Goal: Task Accomplishment & Management: Complete application form

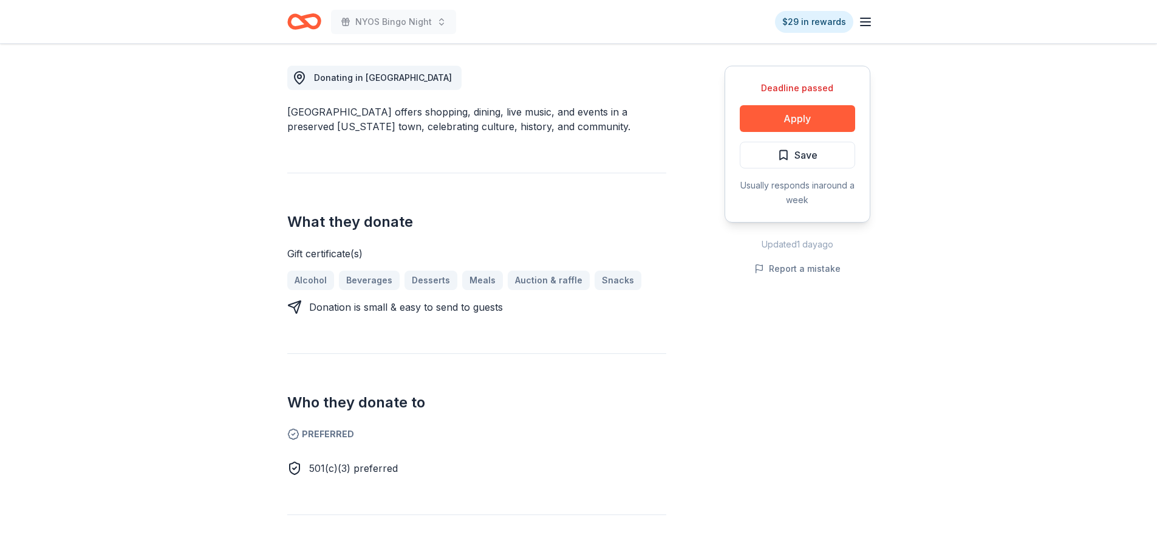
scroll to position [304, 0]
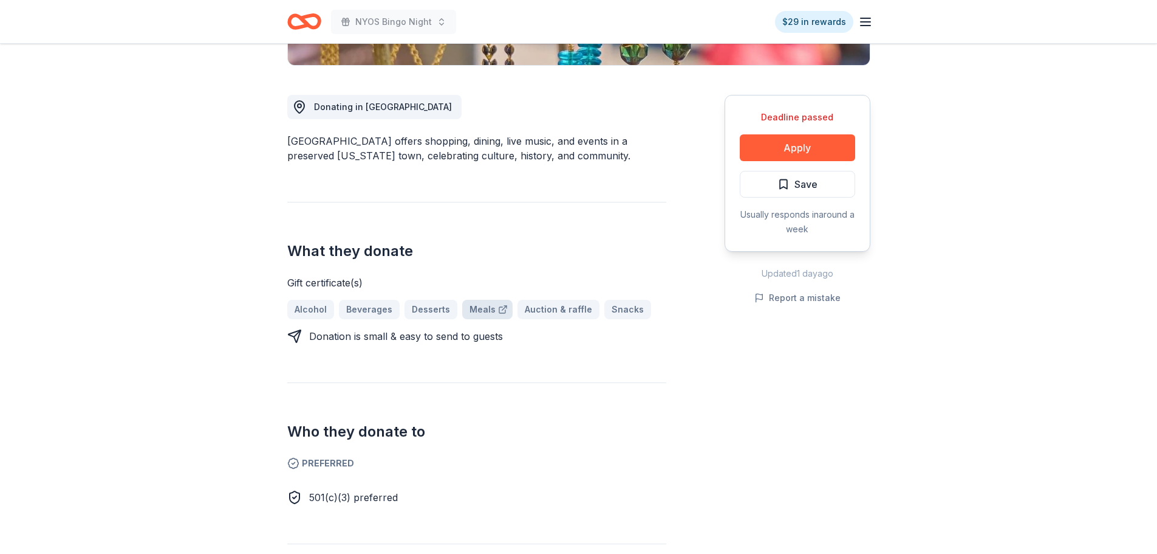
click at [478, 310] on link "Meals" at bounding box center [487, 309] width 50 height 19
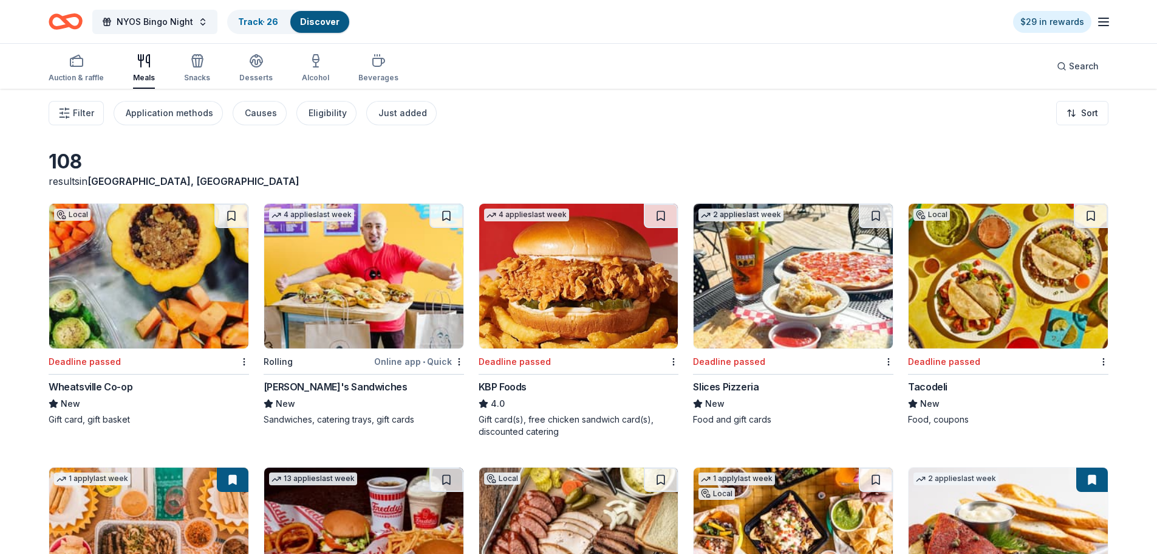
click at [70, 21] on icon "Home" at bounding box center [66, 21] width 34 height 29
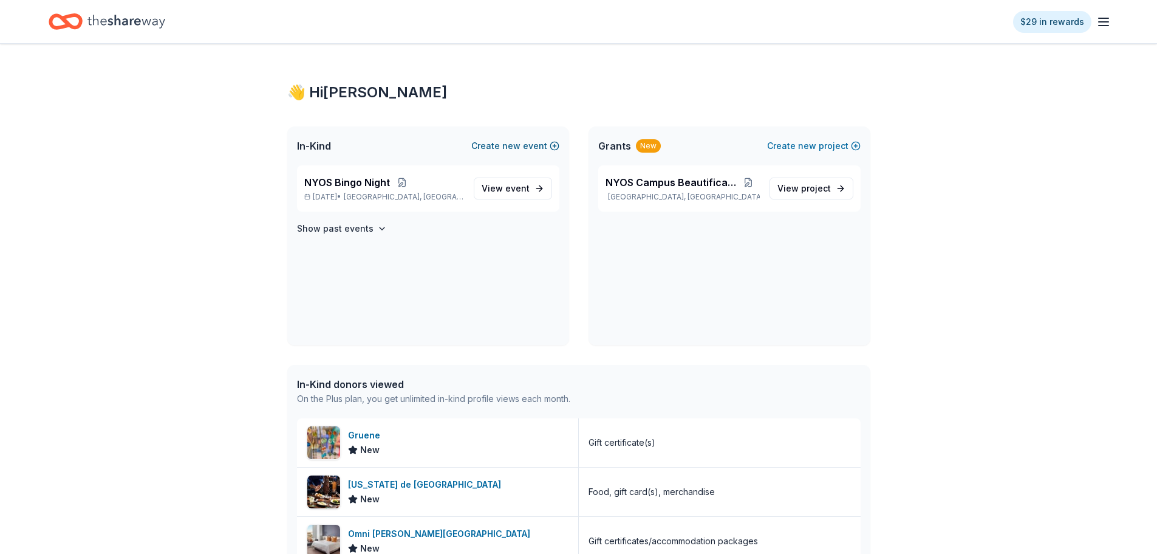
click at [527, 146] on button "Create new event" at bounding box center [515, 146] width 88 height 15
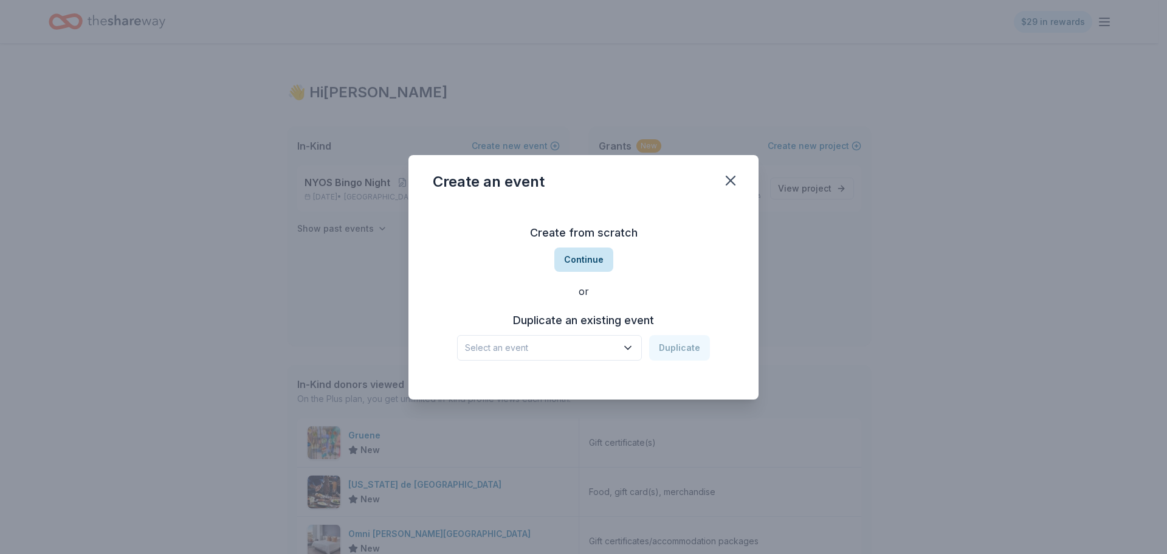
click at [580, 262] on button "Continue" at bounding box center [583, 259] width 59 height 24
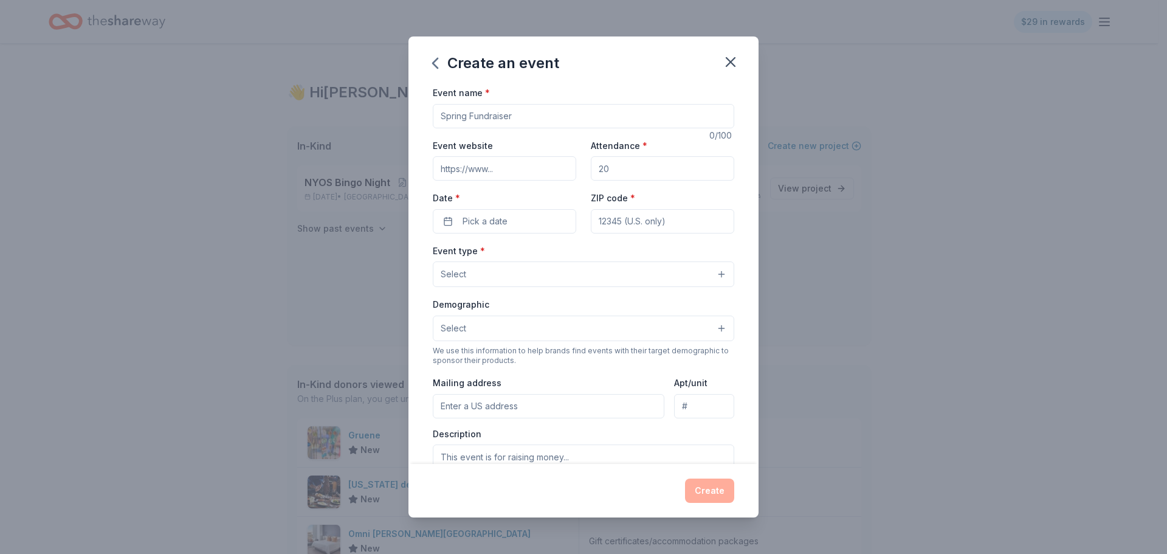
drag, startPoint x: 541, startPoint y: 120, endPoint x: 371, endPoint y: 115, distance: 169.6
click at [371, 115] on div "Create an event Event name * 0 /100 Event website Attendance * Date * Pick a da…" at bounding box center [583, 277] width 1167 height 554
click at [474, 116] on input "Teacher photo contest" at bounding box center [583, 116] width 301 height 24
type input "Teachers' photo contest"
click at [488, 170] on input "Event website" at bounding box center [504, 168] width 143 height 24
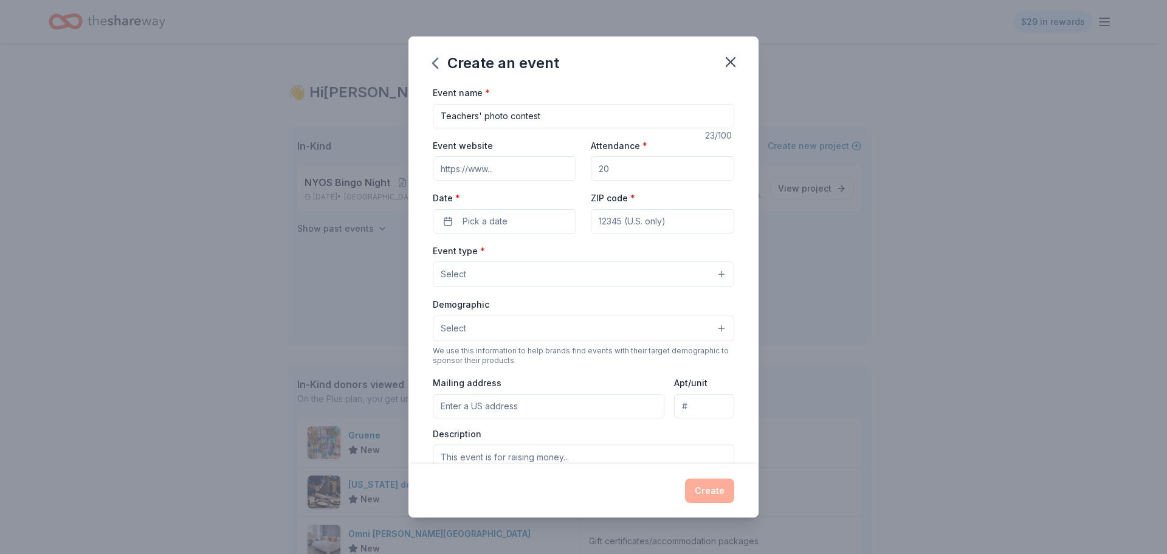
type input "www.nyos.org"
drag, startPoint x: 605, startPoint y: 173, endPoint x: 562, endPoint y: 165, distance: 43.9
click at [562, 165] on div "Event website www.nyos.org Attendance * Date * Pick a date ZIP code *" at bounding box center [583, 185] width 301 height 95
type input "2"
type input "100"
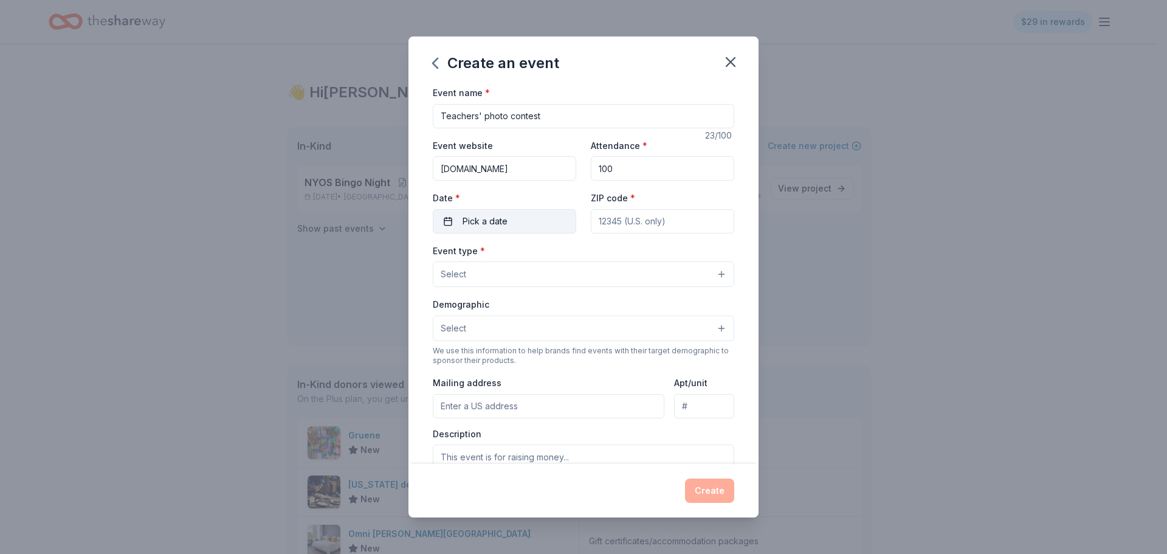
click at [478, 224] on span "Pick a date" at bounding box center [484, 221] width 45 height 15
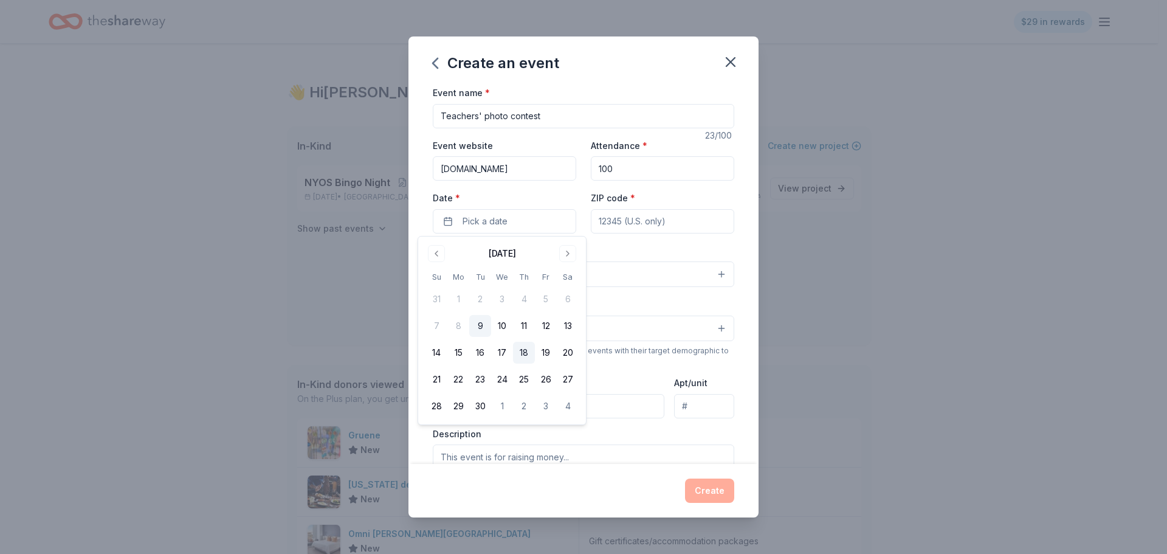
click at [528, 352] on button "18" at bounding box center [524, 352] width 22 height 22
click at [607, 224] on input "ZIP code *" at bounding box center [662, 221] width 143 height 24
type input "78753"
type input "12333 N. Lamar Blvd."
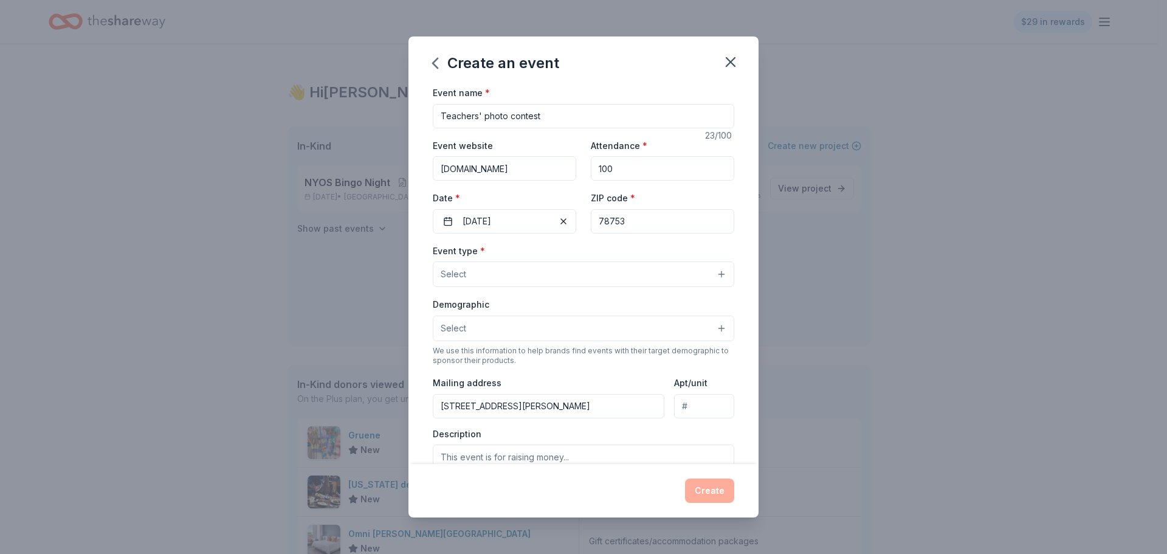
type input "78753"
click at [471, 280] on button "Select" at bounding box center [583, 274] width 301 height 26
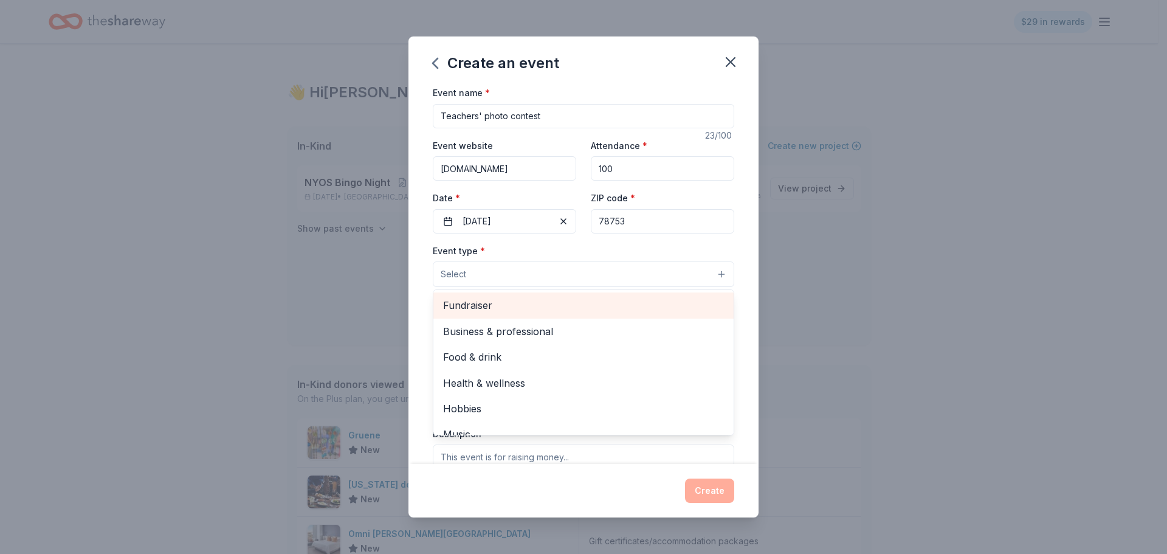
click at [471, 304] on span "Fundraiser" at bounding box center [583, 305] width 281 height 16
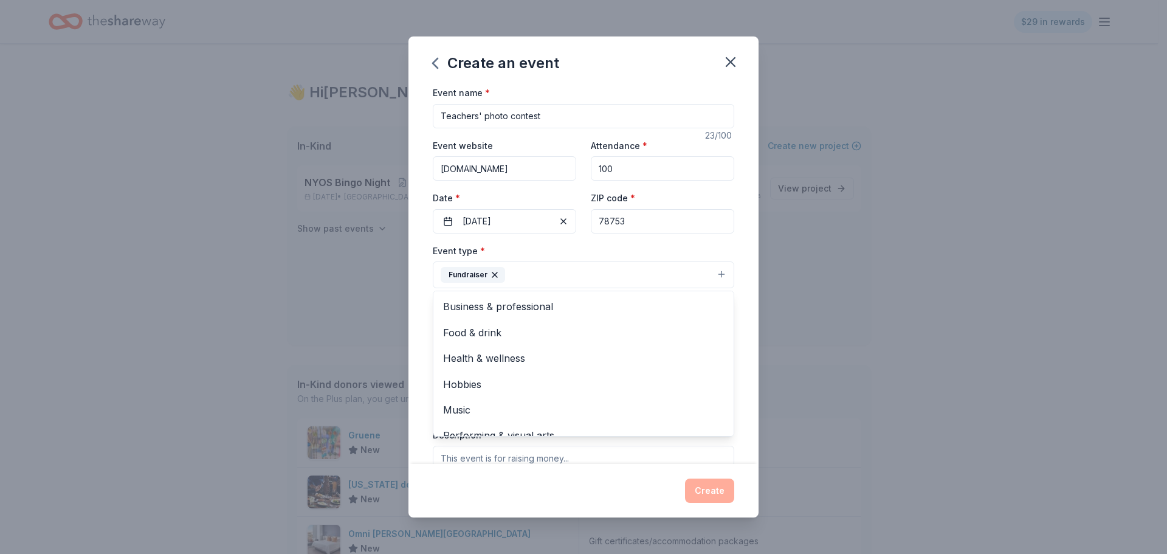
click at [717, 243] on div "Event type * Fundraiser Business & professional Food & drink Health & wellness …" at bounding box center [583, 266] width 301 height 46
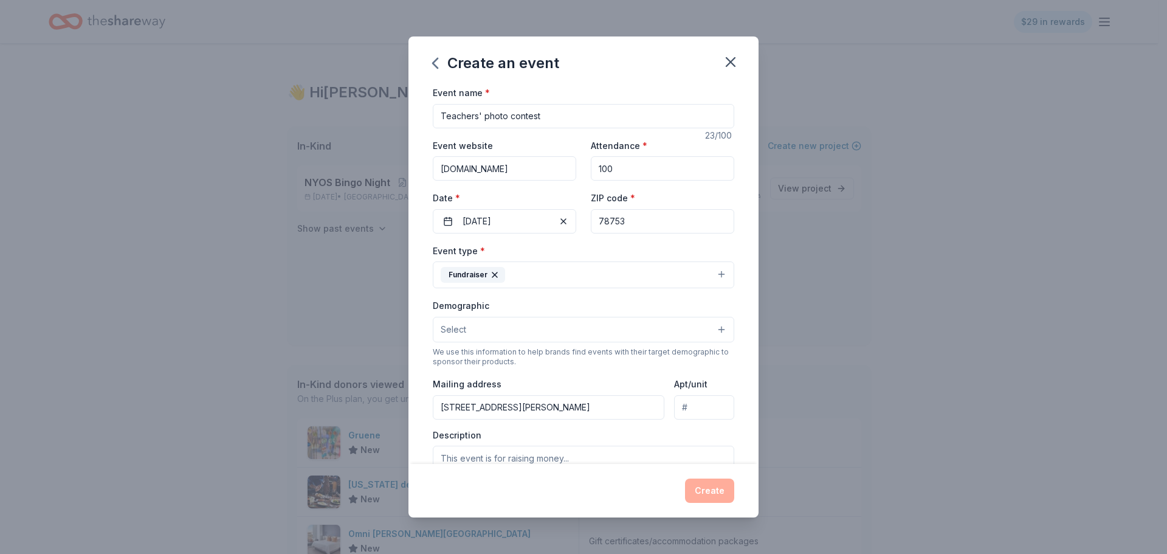
click at [455, 327] on span "Select" at bounding box center [453, 329] width 26 height 15
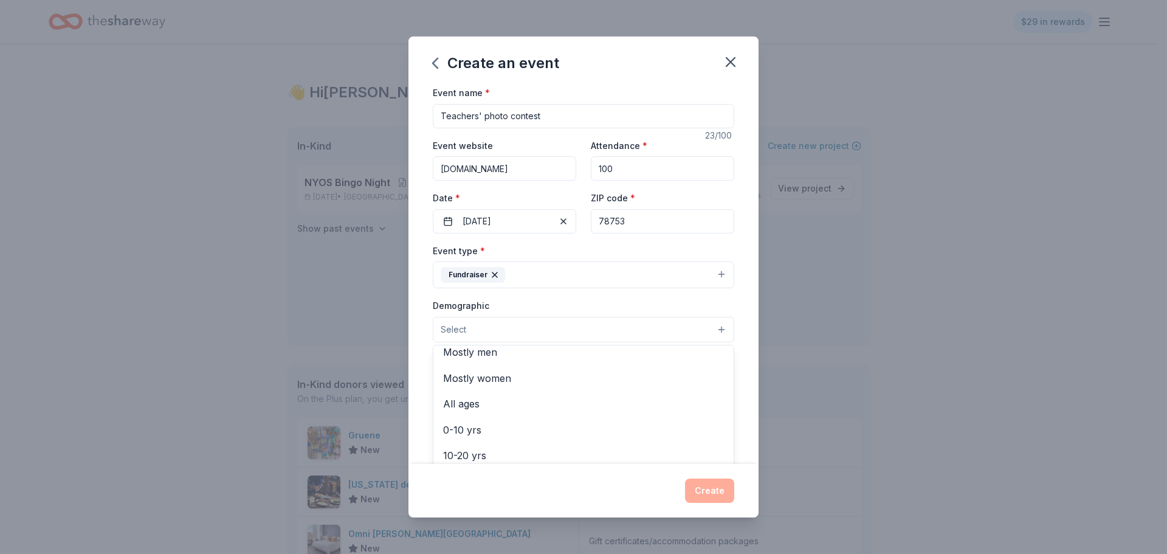
scroll to position [13, 0]
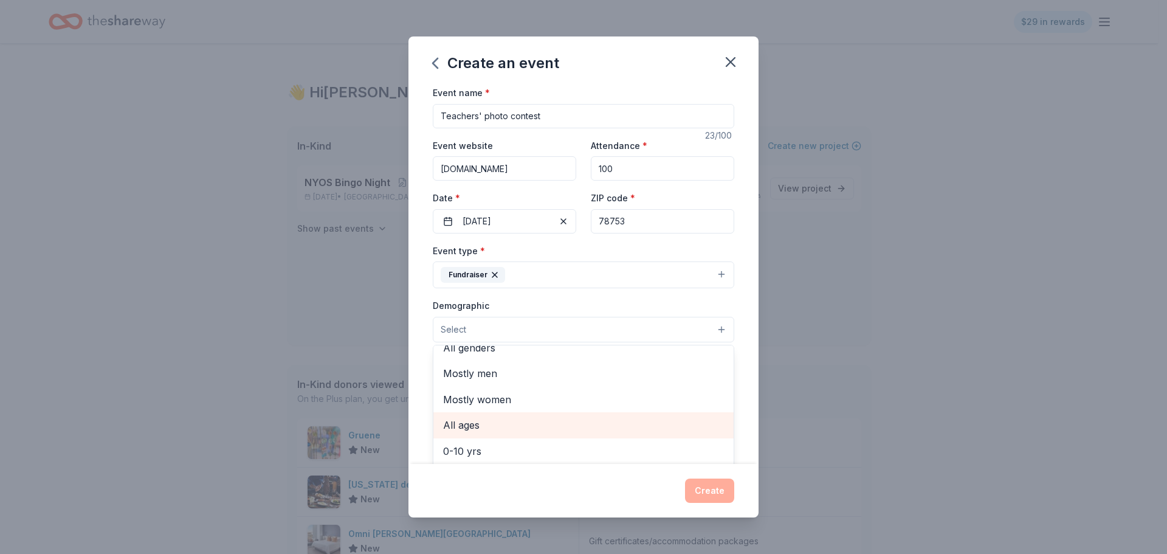
click at [463, 423] on span "All ages" at bounding box center [583, 425] width 281 height 16
click at [730, 324] on div "Event name * Teachers' photo contest 23 /100 Event website www.nyos.org Attenda…" at bounding box center [583, 274] width 350 height 379
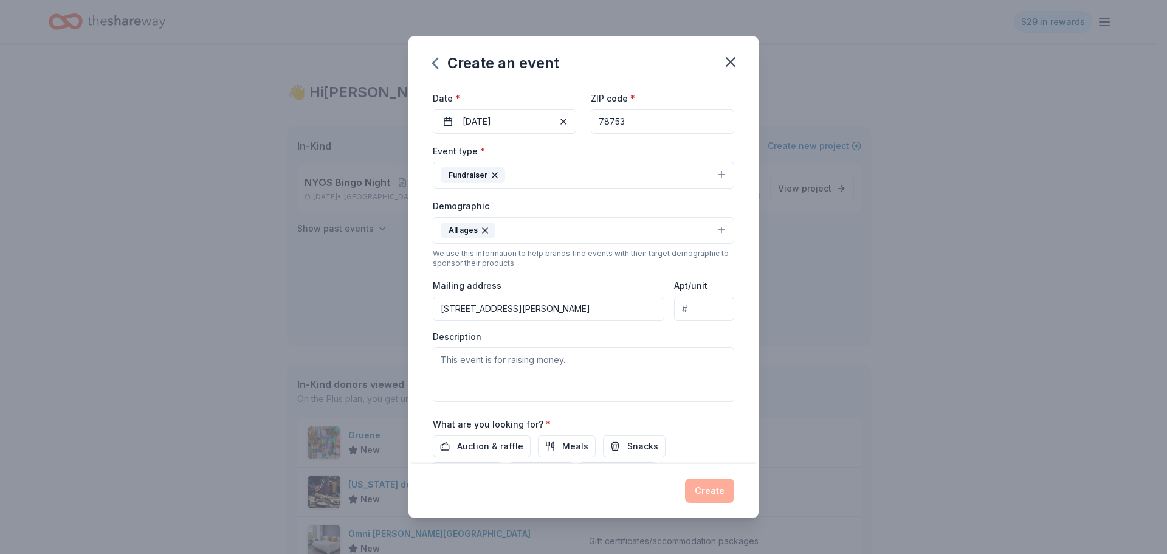
scroll to position [122, 0]
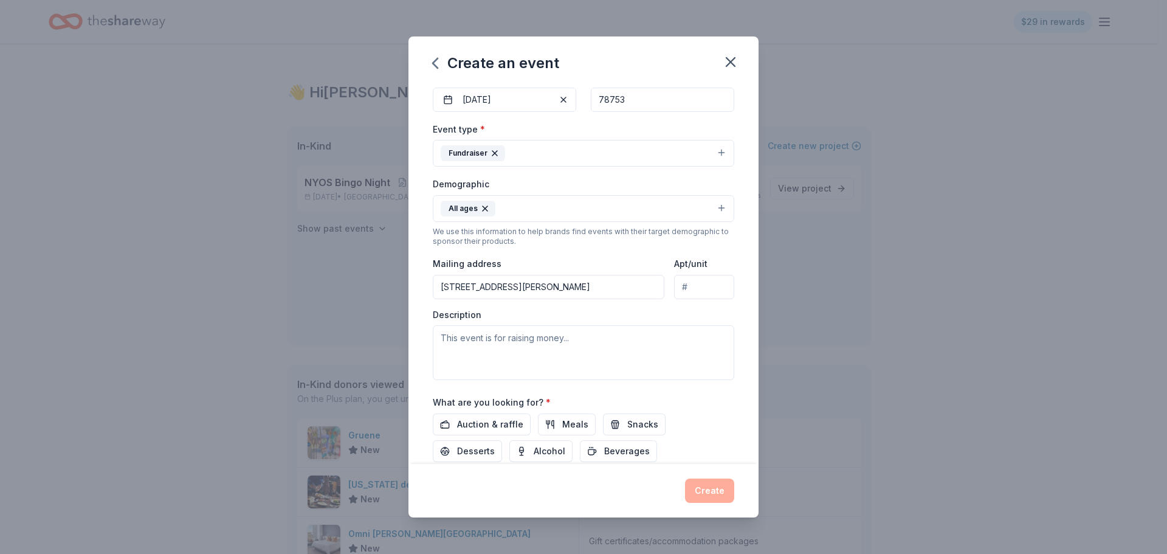
click at [687, 285] on input "Apt/unit" at bounding box center [704, 287] width 60 height 24
click at [535, 286] on input "12333 N. Lamar Blvd." at bounding box center [548, 287] width 231 height 24
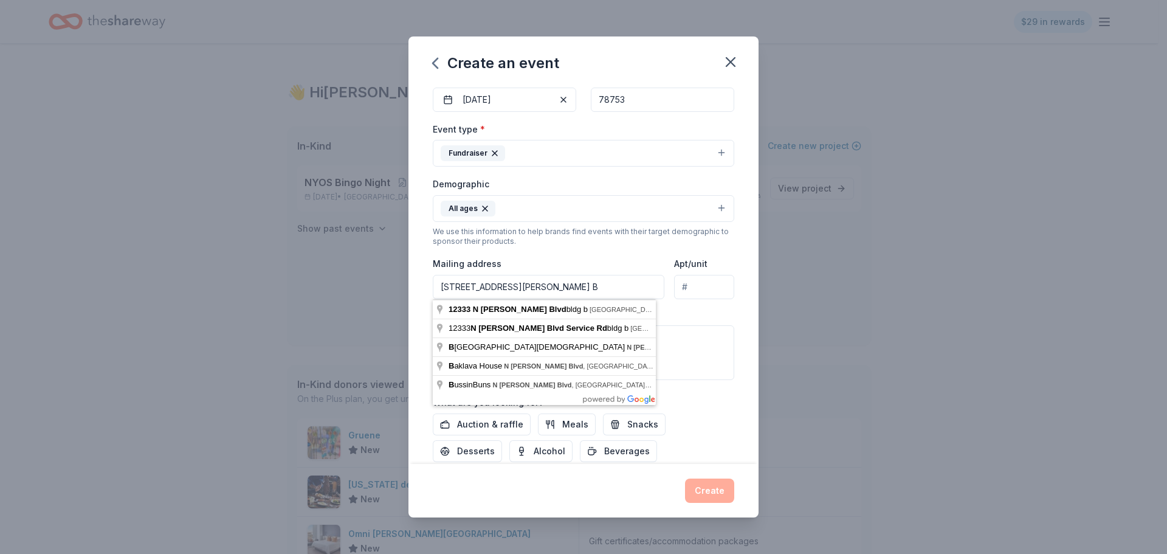
type input "12333 N. Lamar Blvd., Bldg. B"
click at [684, 343] on textarea at bounding box center [583, 352] width 301 height 55
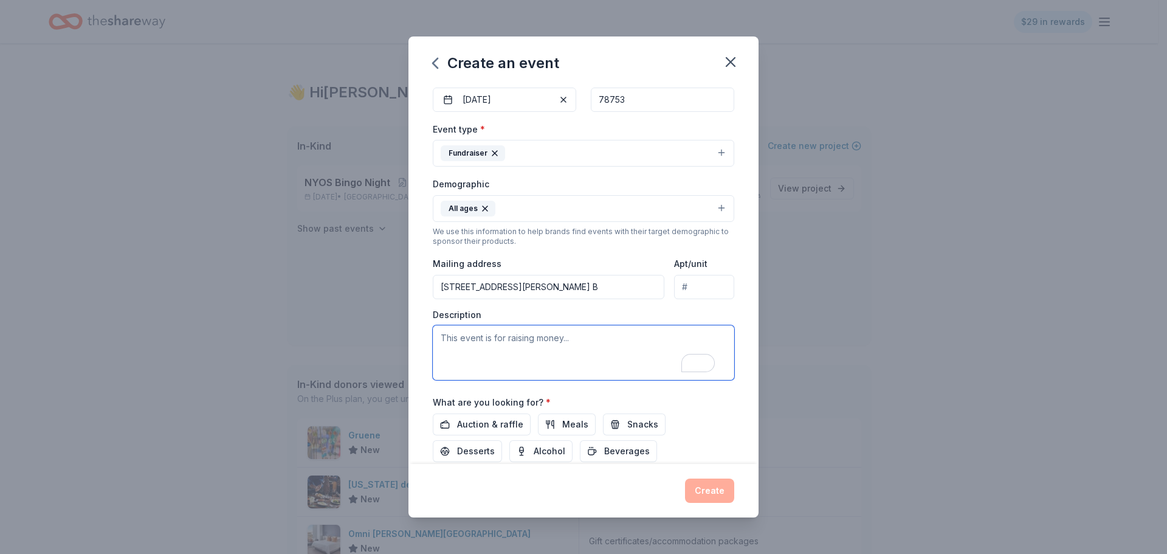
click at [452, 338] on textarea "To enrich screen reader interactions, please activate Accessibility in Grammarl…" at bounding box center [583, 352] width 301 height 55
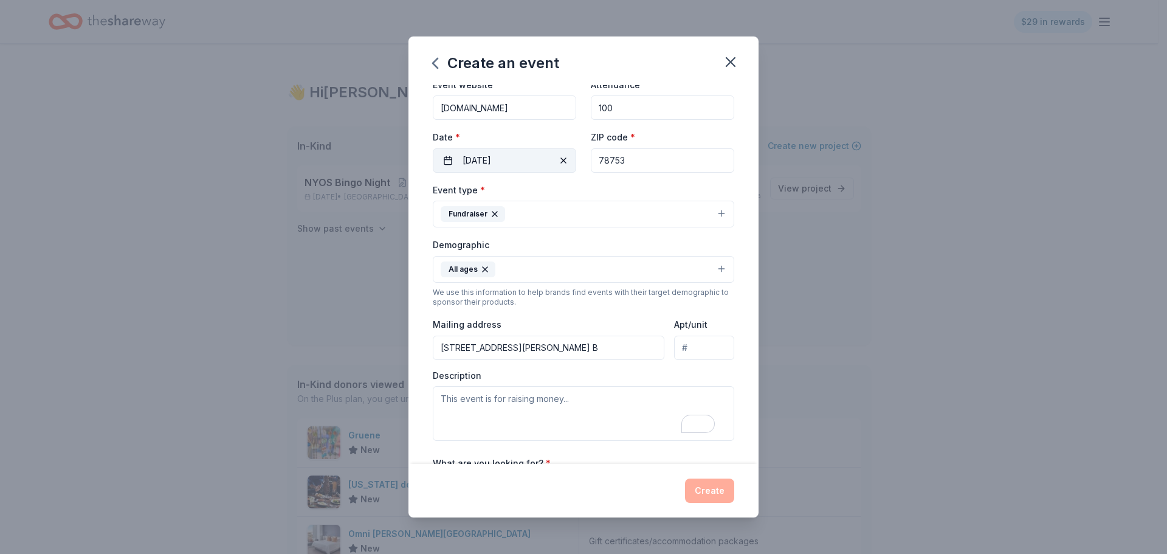
click at [507, 161] on button "09/18/2025" at bounding box center [504, 160] width 143 height 24
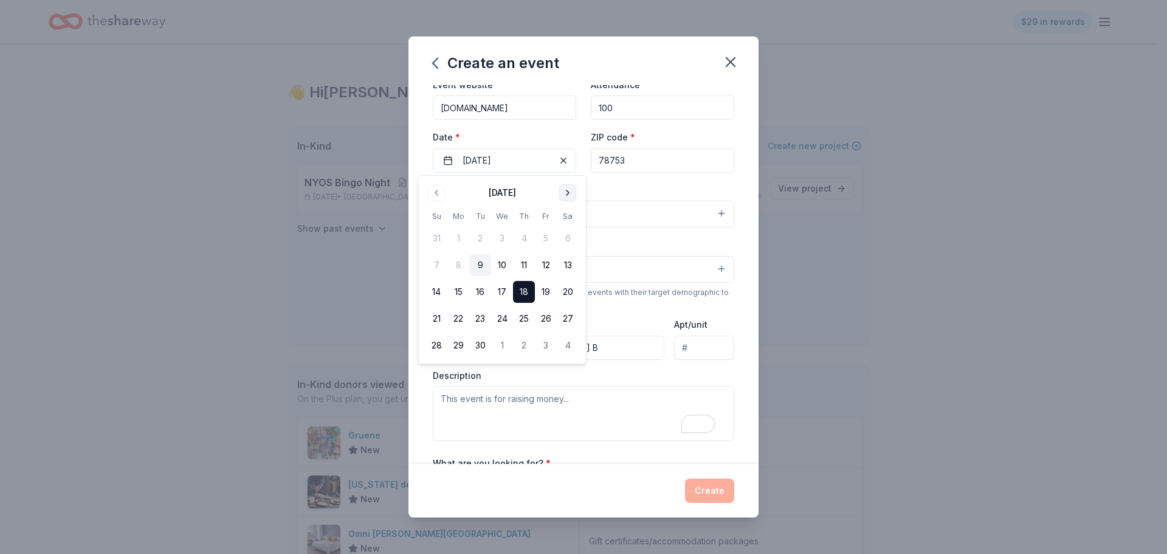
click at [566, 193] on button "Go to next month" at bounding box center [567, 192] width 17 height 17
drag, startPoint x: 524, startPoint y: 292, endPoint x: 523, endPoint y: 261, distance: 31.0
click at [524, 289] on button "16" at bounding box center [524, 292] width 22 height 22
click at [377, 296] on div "Create an event Event name * Teachers' photo contest 23 /100 Event website www.…" at bounding box center [583, 277] width 1167 height 554
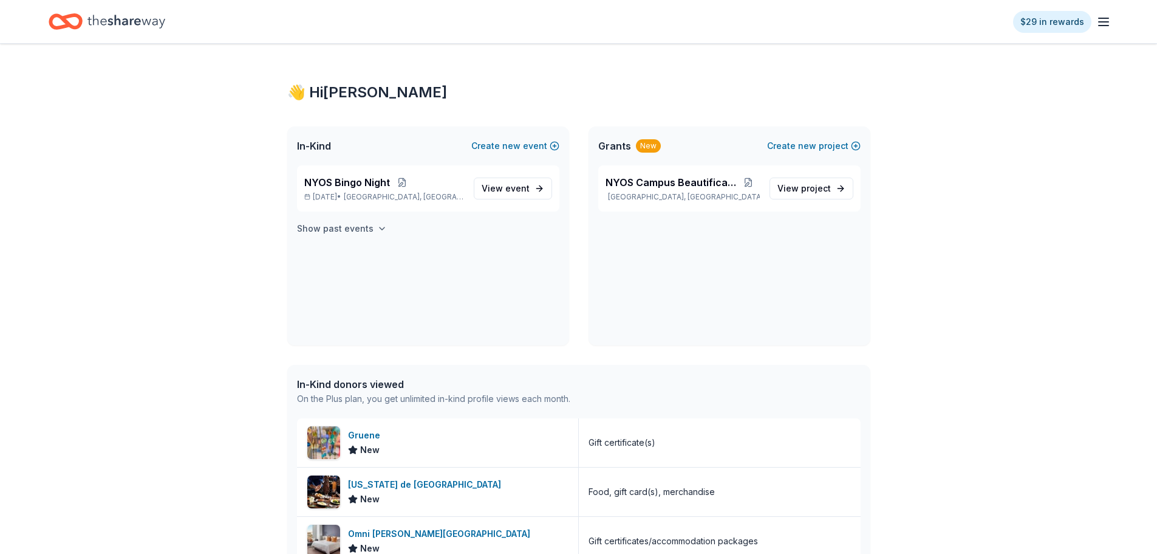
click at [357, 224] on h4 "Show past events" at bounding box center [335, 228] width 77 height 15
click at [495, 143] on button "Create new event" at bounding box center [515, 146] width 88 height 15
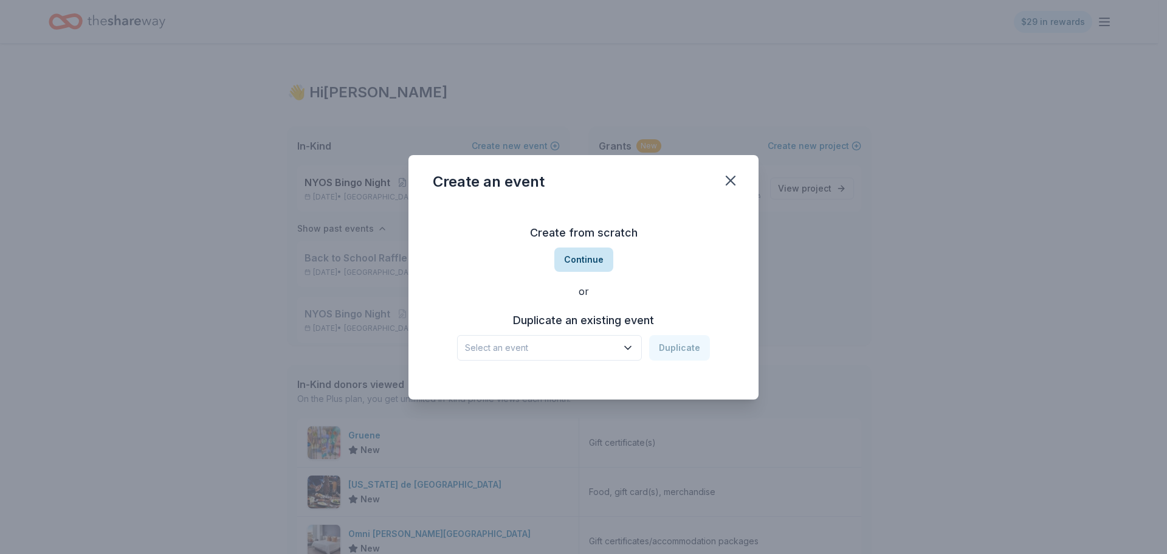
click at [593, 259] on button "Continue" at bounding box center [583, 259] width 59 height 24
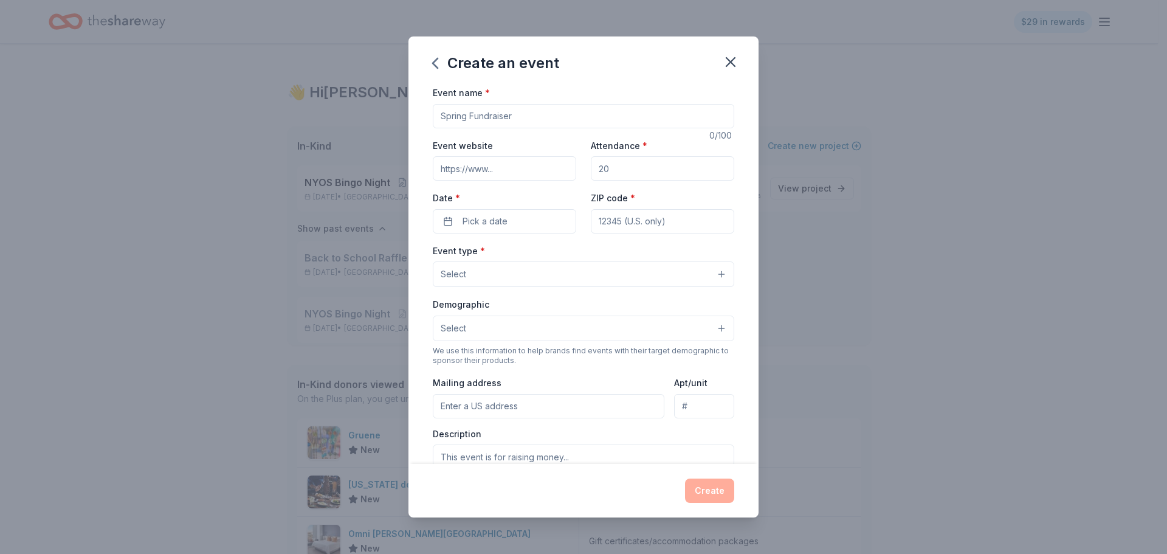
click at [495, 115] on input "Event name *" at bounding box center [583, 116] width 301 height 24
type input "Teachers' Photo Contest"
click at [477, 167] on input "Event website" at bounding box center [504, 168] width 143 height 24
type input "www.nyos.org"
click at [597, 162] on input "Attendance *" at bounding box center [662, 168] width 143 height 24
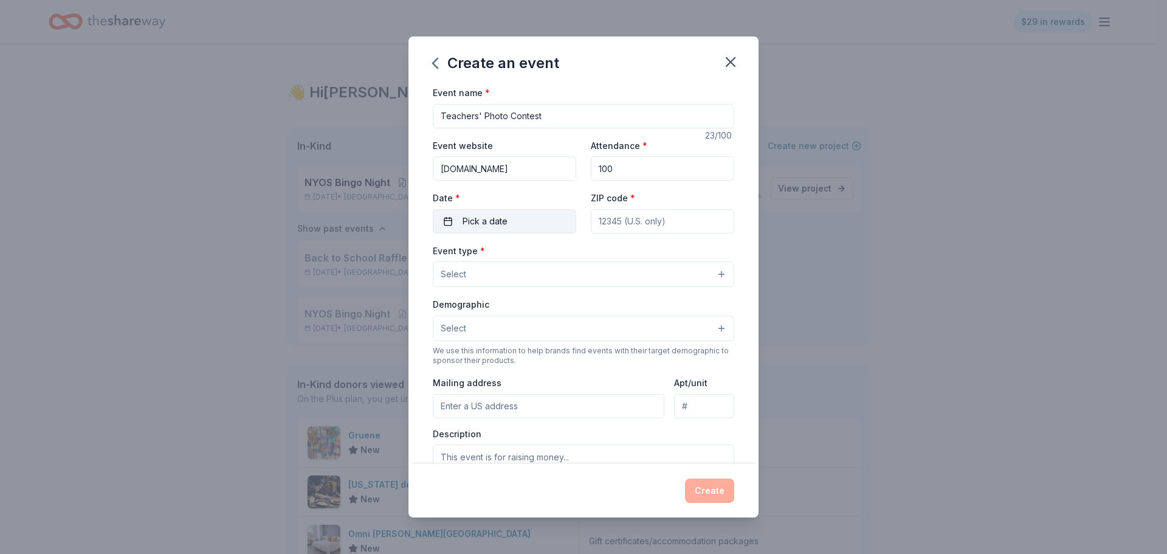
type input "100"
click at [510, 219] on button "Pick a date" at bounding box center [504, 221] width 143 height 24
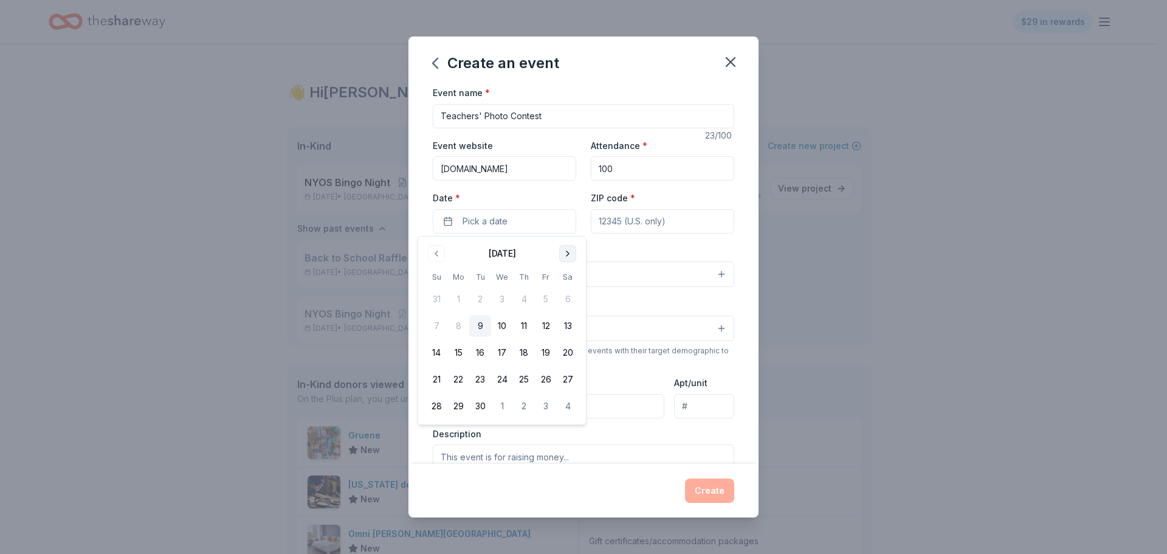
click at [567, 253] on button "Go to next month" at bounding box center [567, 253] width 17 height 17
click at [523, 354] on button "16" at bounding box center [524, 352] width 22 height 22
click at [616, 207] on div "ZIP code *" at bounding box center [662, 211] width 143 height 43
click at [612, 221] on input "ZIP code *" at bounding box center [662, 221] width 143 height 24
type input "78753"
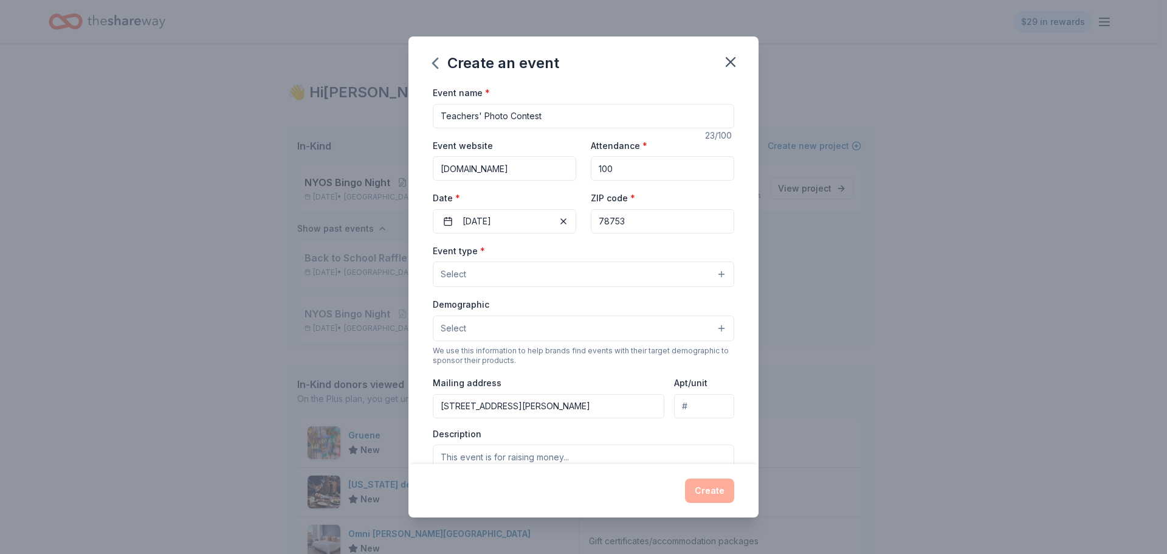
click at [477, 271] on button "Select" at bounding box center [583, 274] width 301 height 26
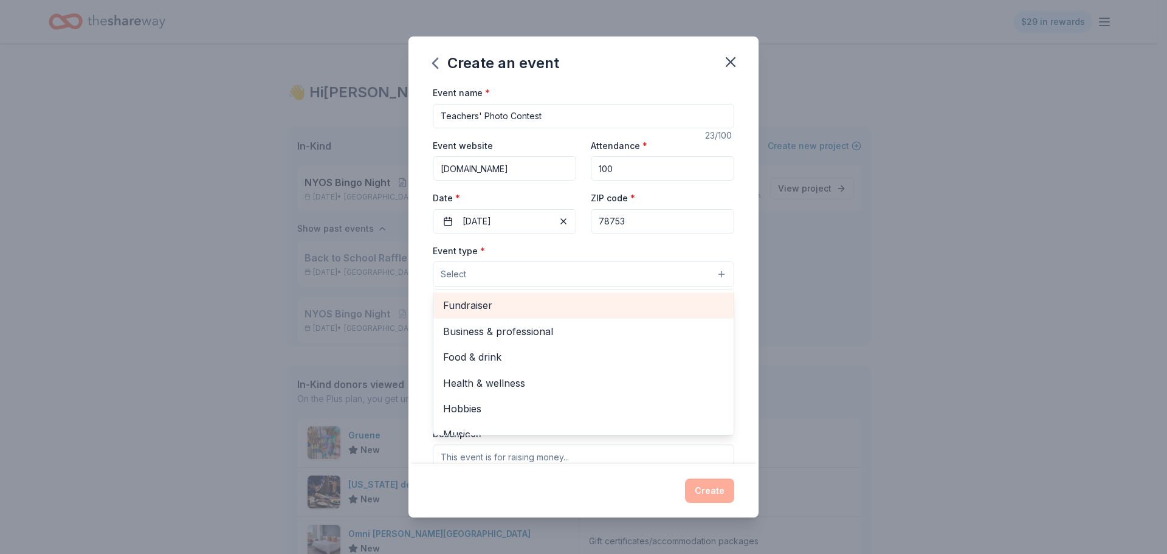
click at [479, 303] on span "Fundraiser" at bounding box center [583, 305] width 281 height 16
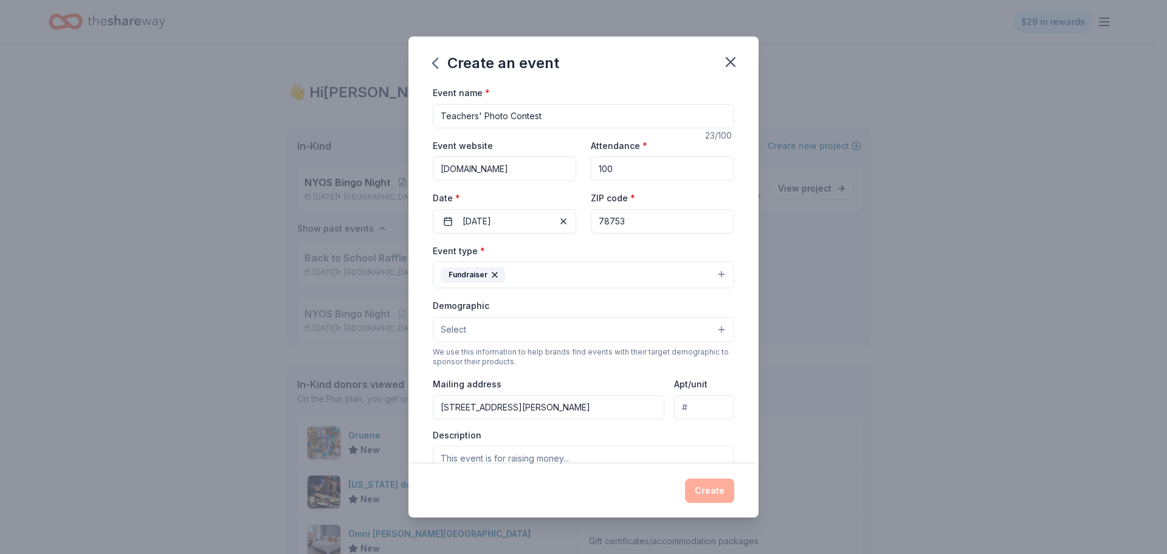
click at [547, 271] on button "Fundraiser" at bounding box center [583, 274] width 301 height 27
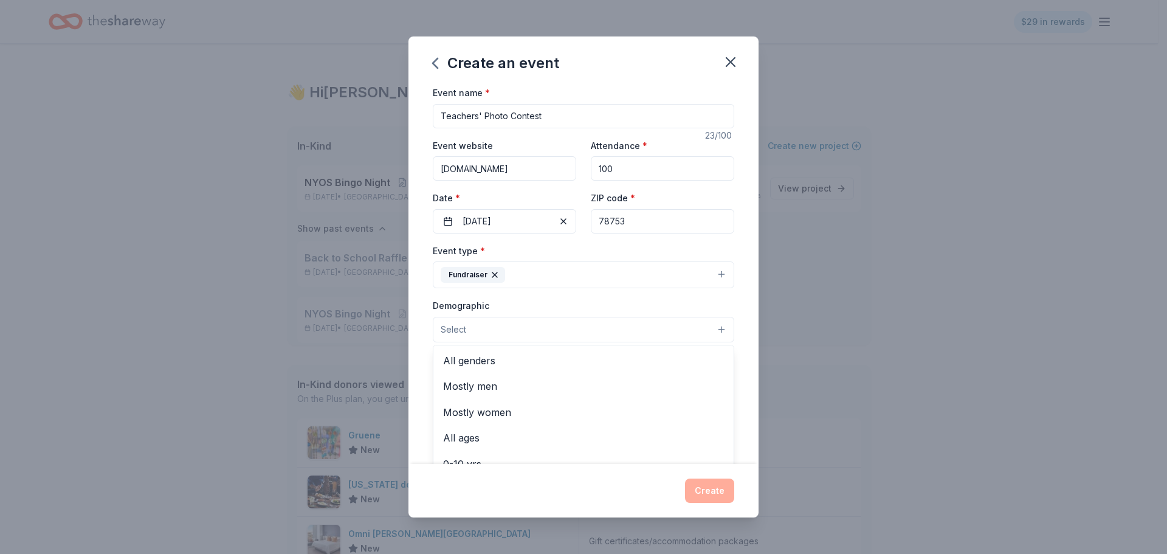
click at [461, 326] on span "Select" at bounding box center [453, 329] width 26 height 15
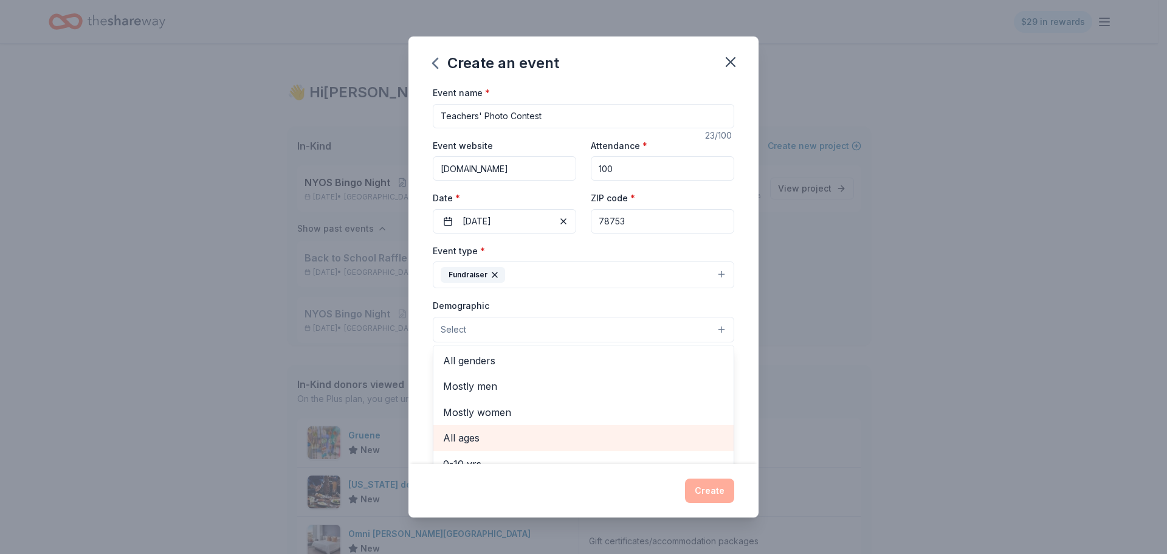
click at [462, 437] on span "All ages" at bounding box center [583, 438] width 281 height 16
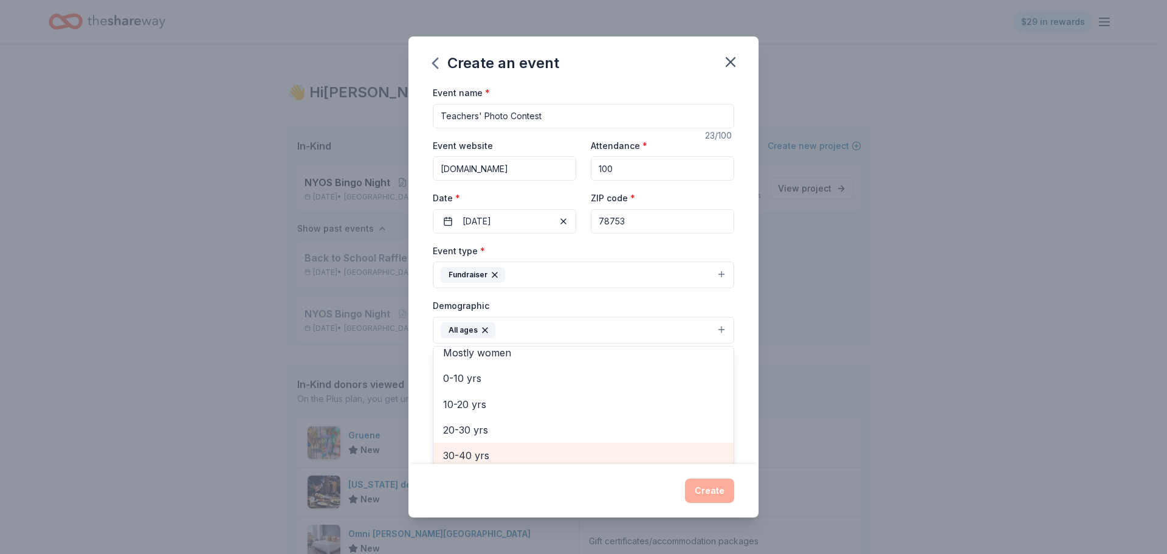
scroll to position [0, 0]
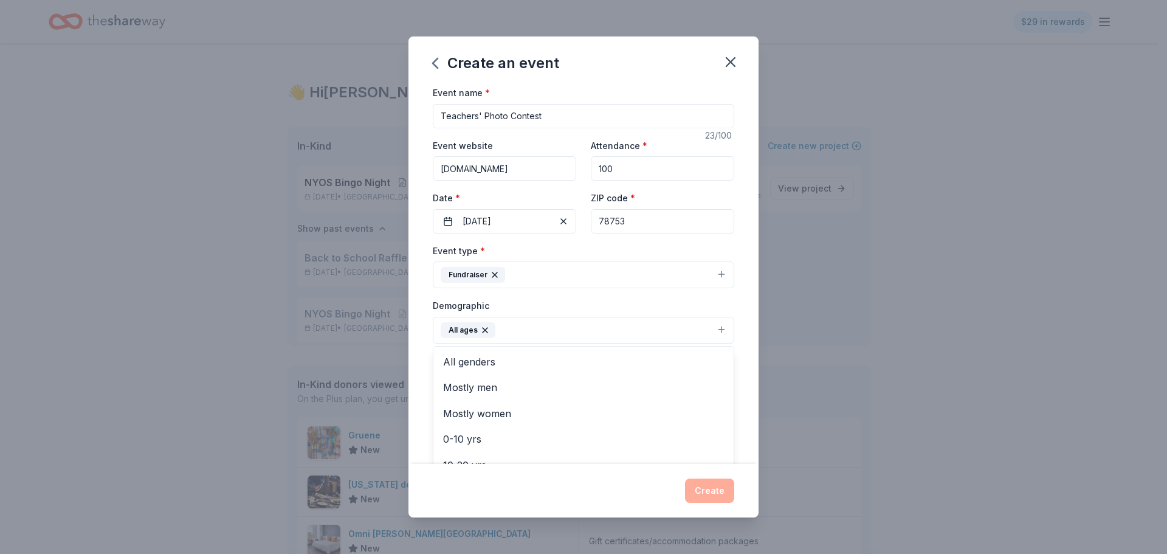
click at [741, 313] on div "Event name * Teachers' Photo Contest 23 /100 Event website www.nyos.org Attenda…" at bounding box center [583, 274] width 350 height 379
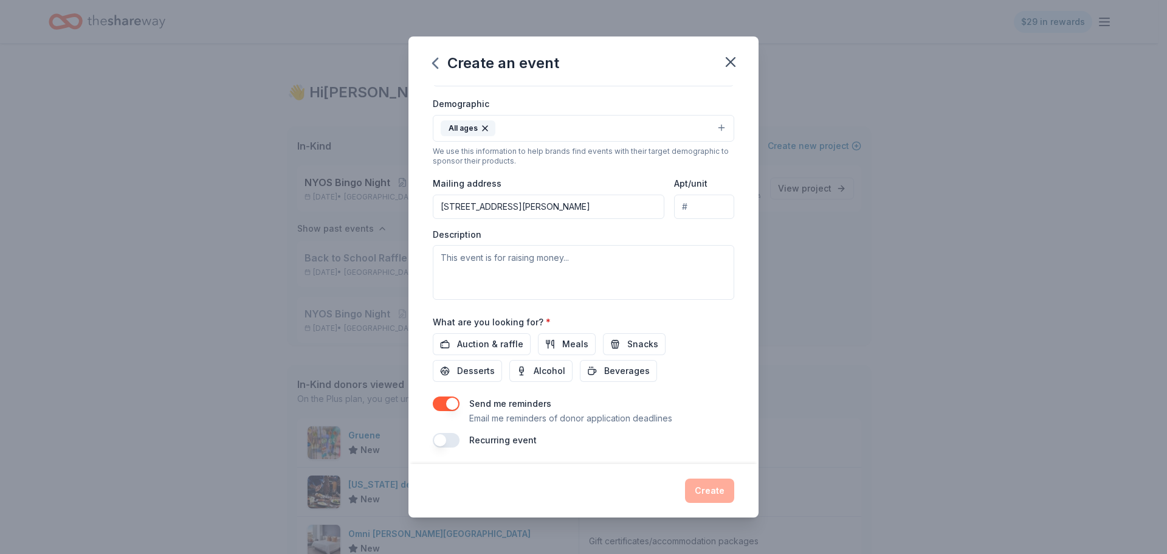
scroll to position [205, 0]
click at [526, 204] on input "12333 N. Lamar Blvd." at bounding box center [548, 203] width 231 height 24
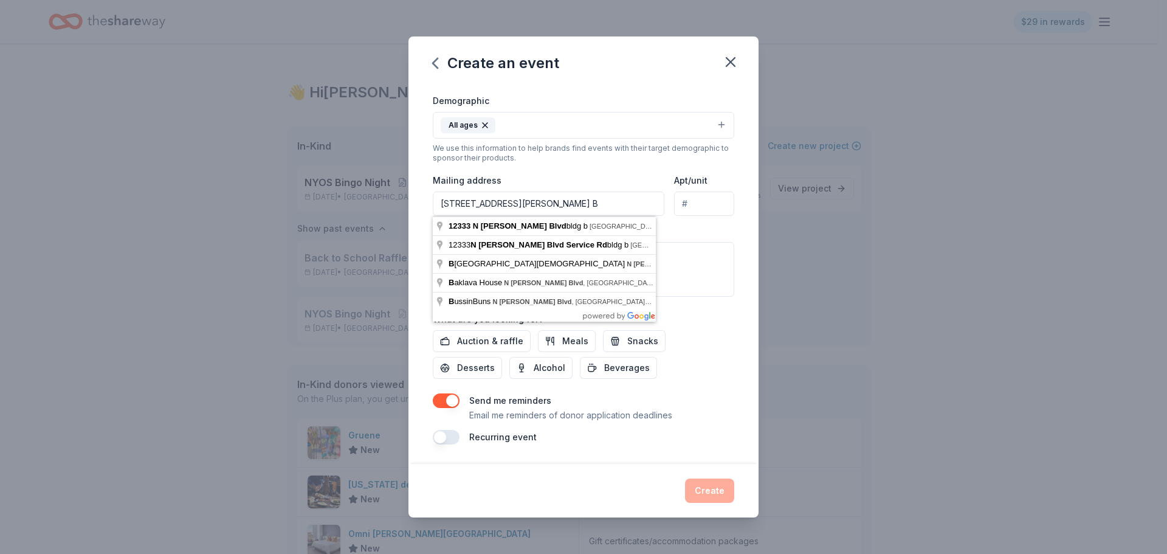
type input "12333 N. Lamar Blvd., Bldg. B"
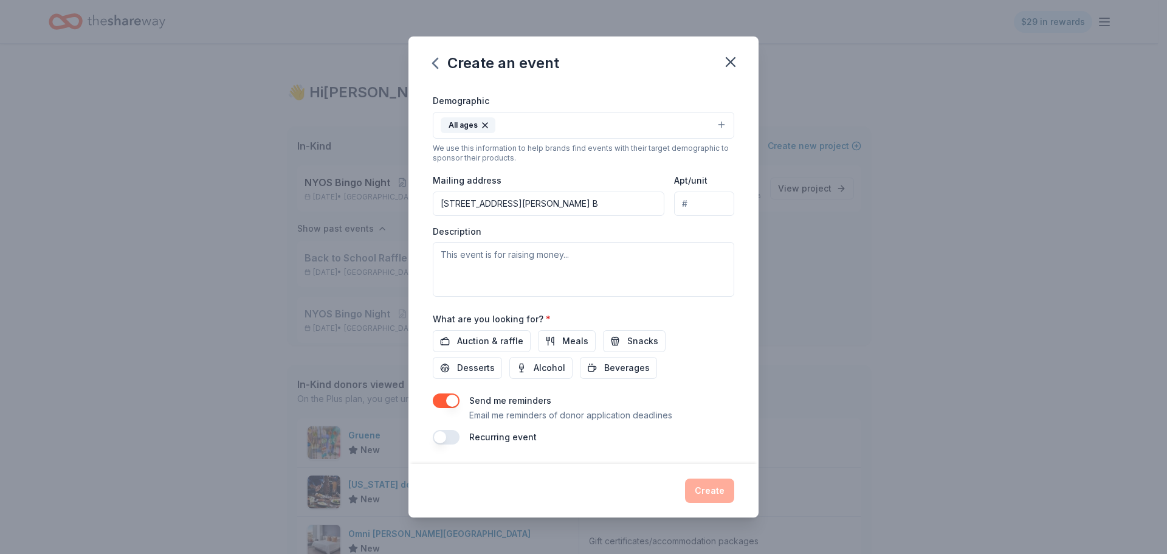
click at [741, 181] on div "Event name * Teachers' Photo Contest 23 /100 Event website www.nyos.org Attenda…" at bounding box center [583, 274] width 350 height 379
click at [441, 253] on textarea "To enrich screen reader interactions, please activate Accessibility in Grammarl…" at bounding box center [583, 269] width 301 height 55
paste textarea "At NYOS Charter School, we are excited to celebrate our incredible teachers and…"
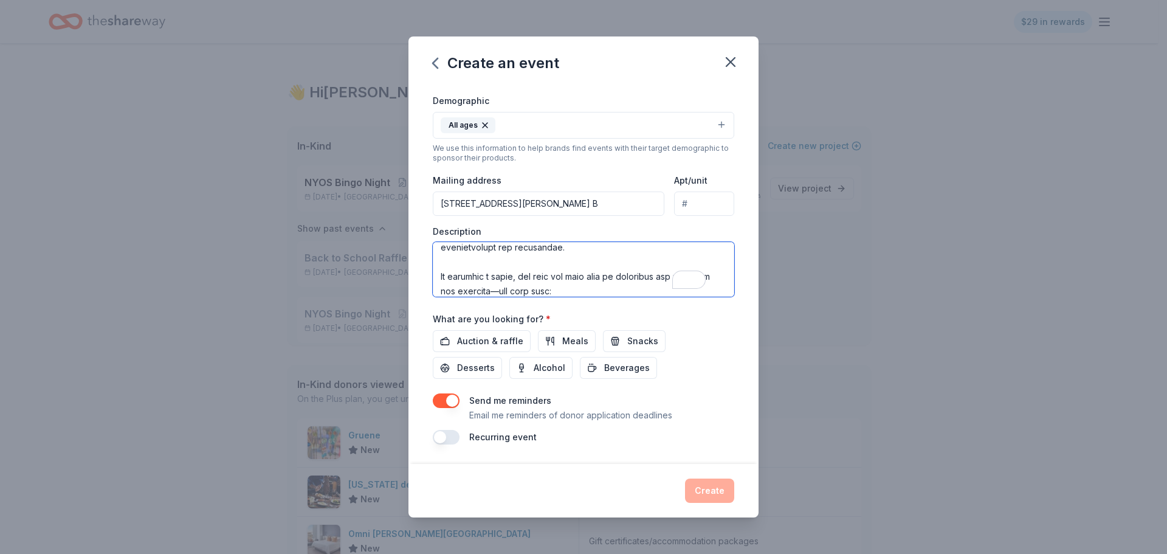
scroll to position [0, 0]
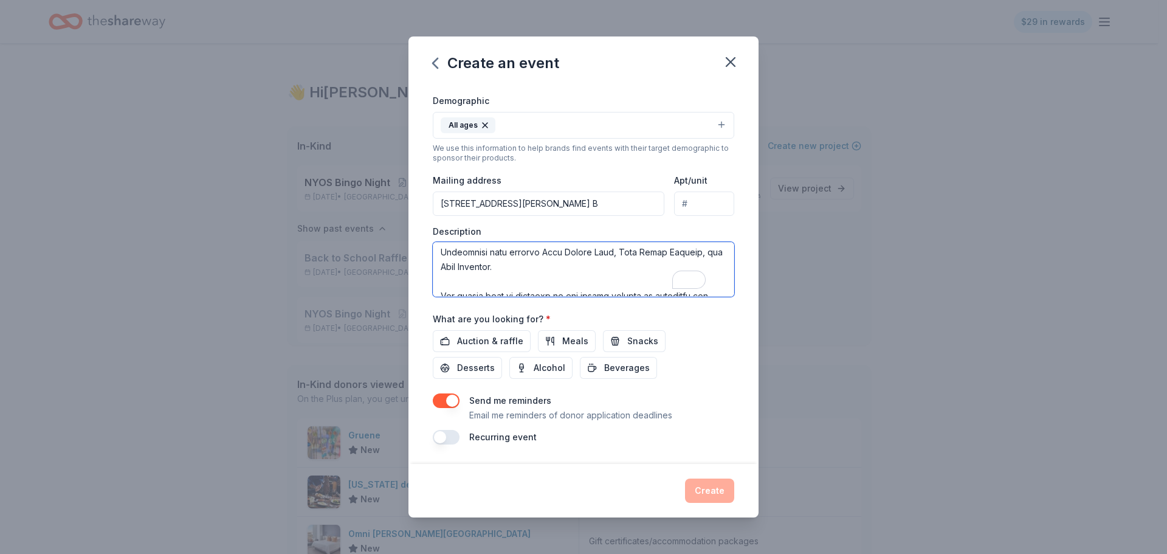
click at [446, 279] on textarea "To enrich screen reader interactions, please activate Accessibility in Grammarl…" at bounding box center [583, 269] width 301 height 55
click at [439, 288] on textarea "To enrich screen reader interactions, please activate Accessibility in Grammarl…" at bounding box center [583, 269] width 301 height 55
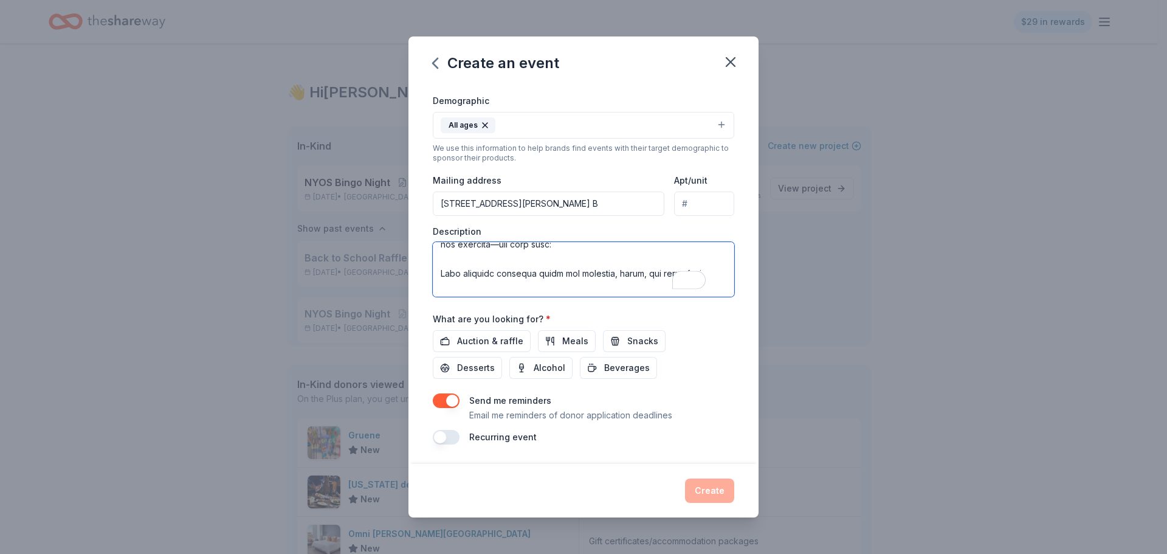
click at [446, 262] on textarea "To enrich screen reader interactions, please activate Accessibility in Grammarl…" at bounding box center [583, 269] width 301 height 55
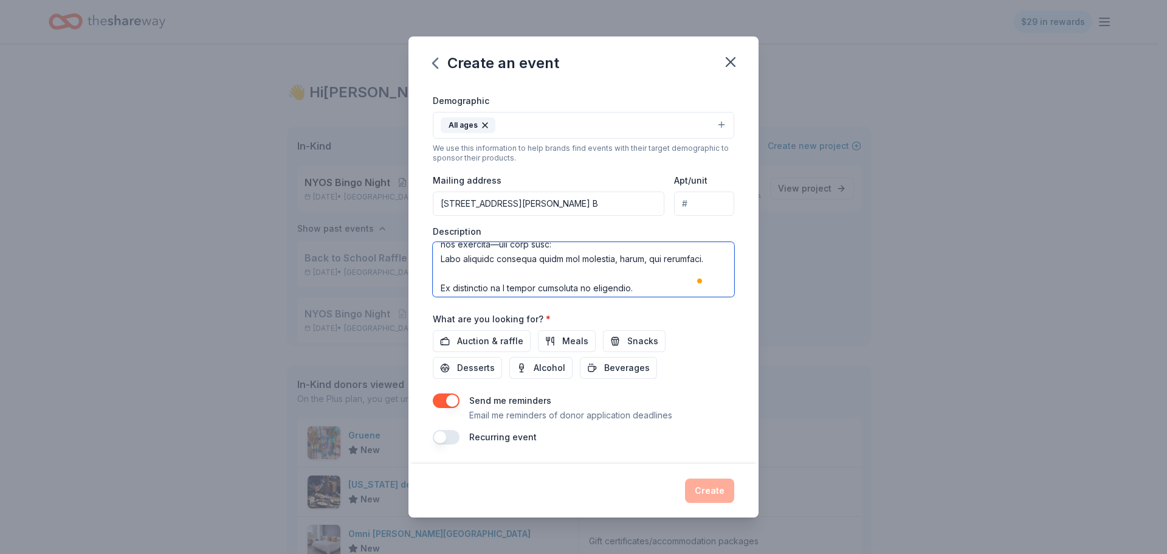
click at [447, 272] on textarea "To enrich screen reader interactions, please activate Accessibility in Grammarl…" at bounding box center [583, 269] width 301 height 55
click at [444, 284] on textarea "To enrich screen reader interactions, please activate Accessibility in Grammarl…" at bounding box center [583, 269] width 301 height 55
click at [446, 256] on textarea "To enrich screen reader interactions, please activate Accessibility in Grammarl…" at bounding box center [583, 269] width 301 height 55
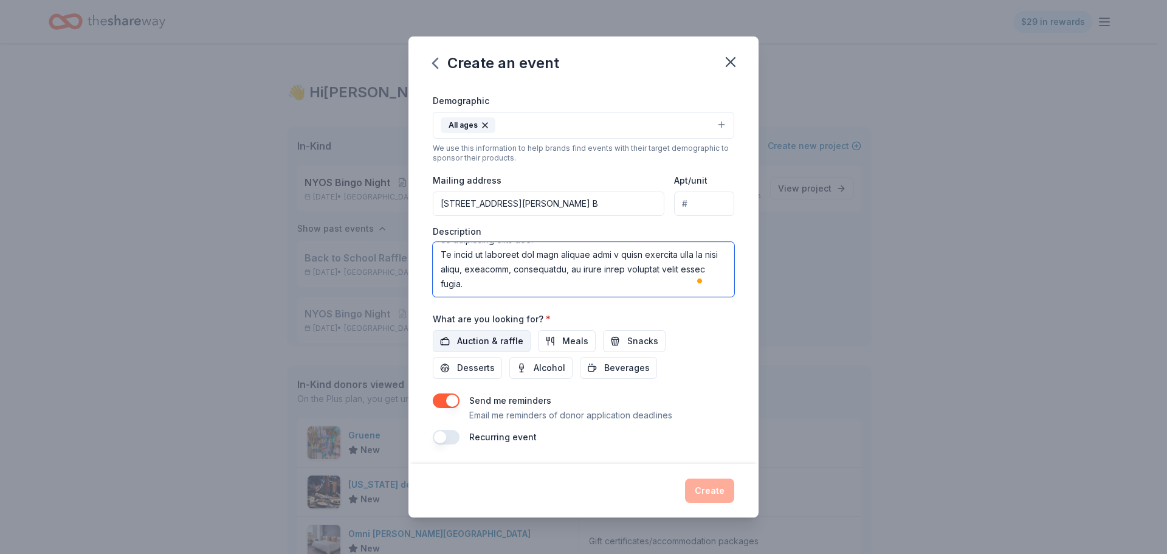
type textarea "At NYOS Charter School, we are excited to celebrate our incredible teachers and…"
click at [486, 340] on span "Auction & raffle" at bounding box center [490, 341] width 66 height 15
click at [552, 335] on button "Meals" at bounding box center [567, 341] width 58 height 22
click at [615, 366] on span "Beverages" at bounding box center [627, 367] width 46 height 15
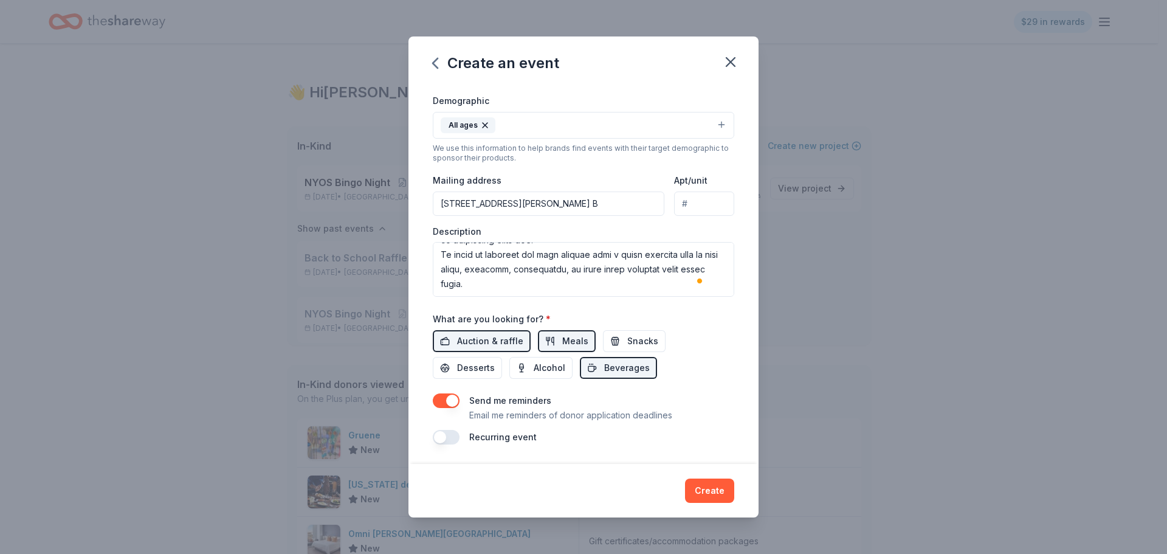
click at [705, 492] on button "Create" at bounding box center [709, 490] width 49 height 24
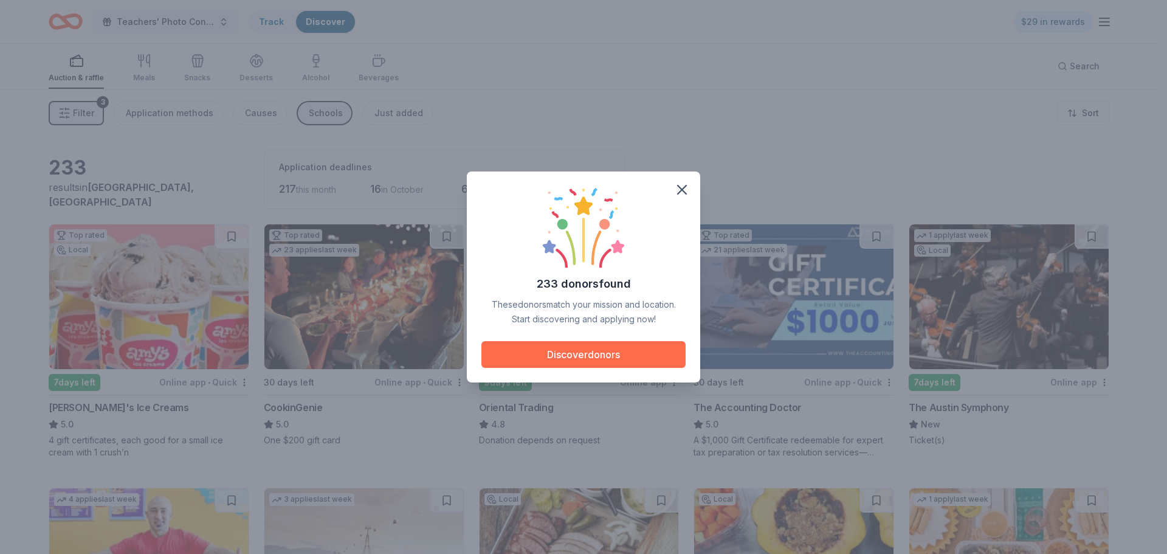
click at [597, 352] on button "Discover donors" at bounding box center [583, 354] width 204 height 27
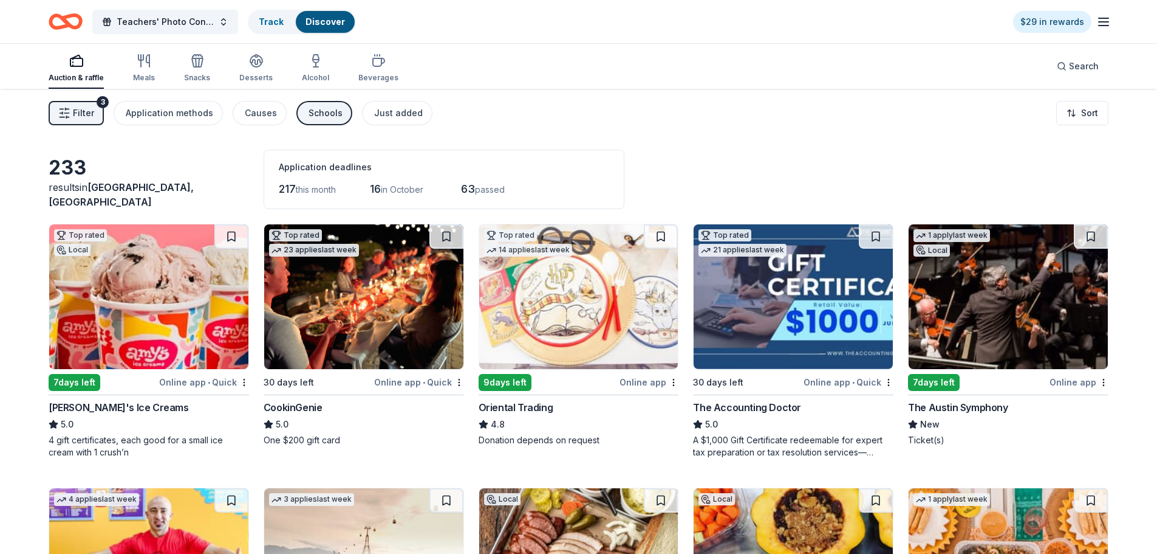
click at [587, 316] on img at bounding box center [578, 296] width 199 height 145
click at [169, 20] on span "Teachers' Photo Contest" at bounding box center [165, 22] width 97 height 15
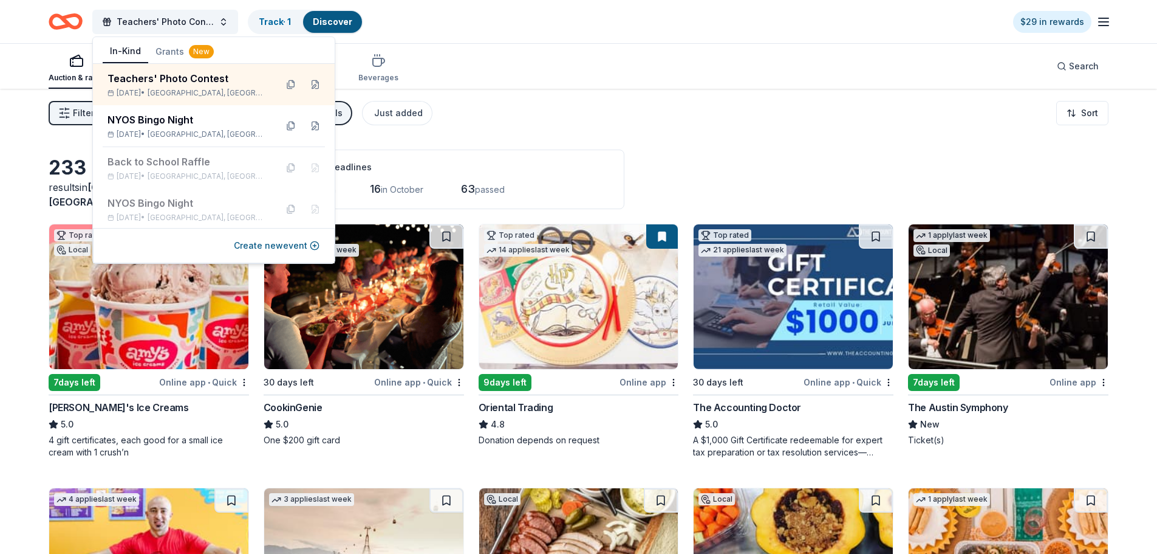
click at [731, 165] on div "233 results in Austin, TX Application deadlines 217 this month 16 in October 63…" at bounding box center [579, 179] width 1060 height 60
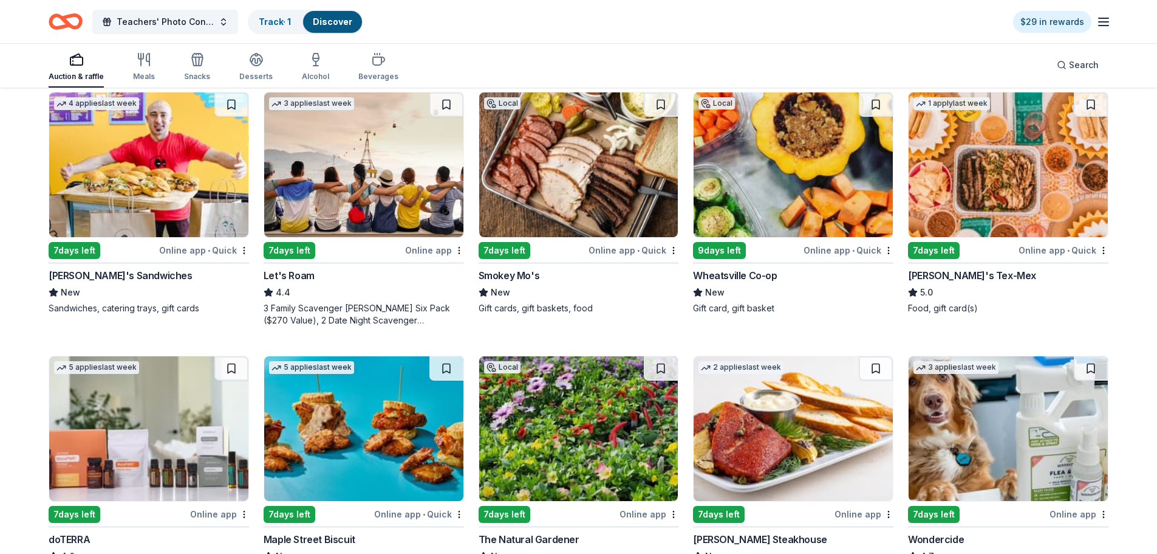
scroll to position [365, 0]
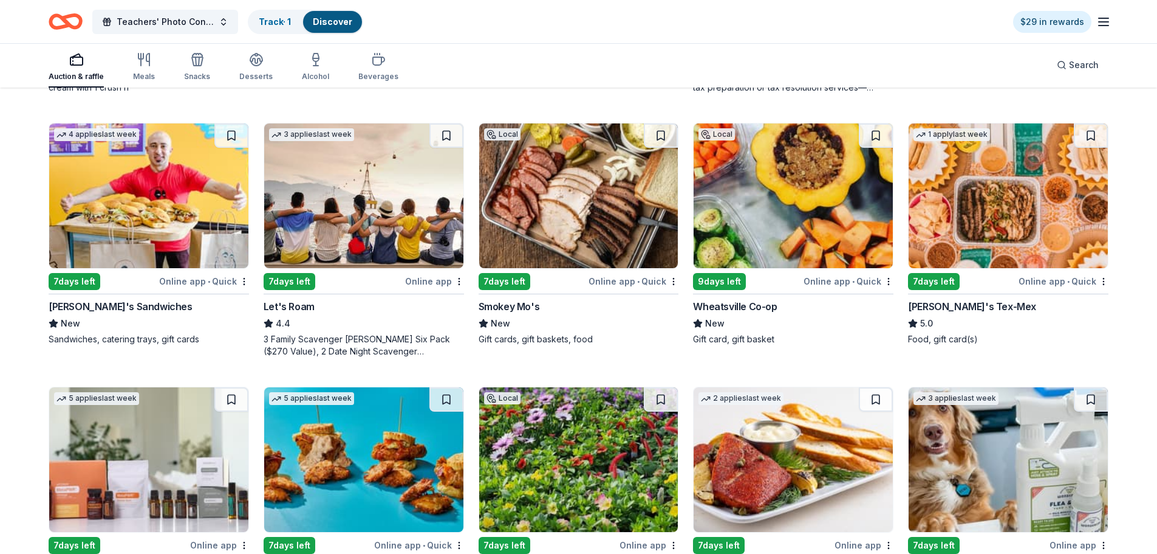
click at [365, 213] on img at bounding box center [363, 195] width 199 height 145
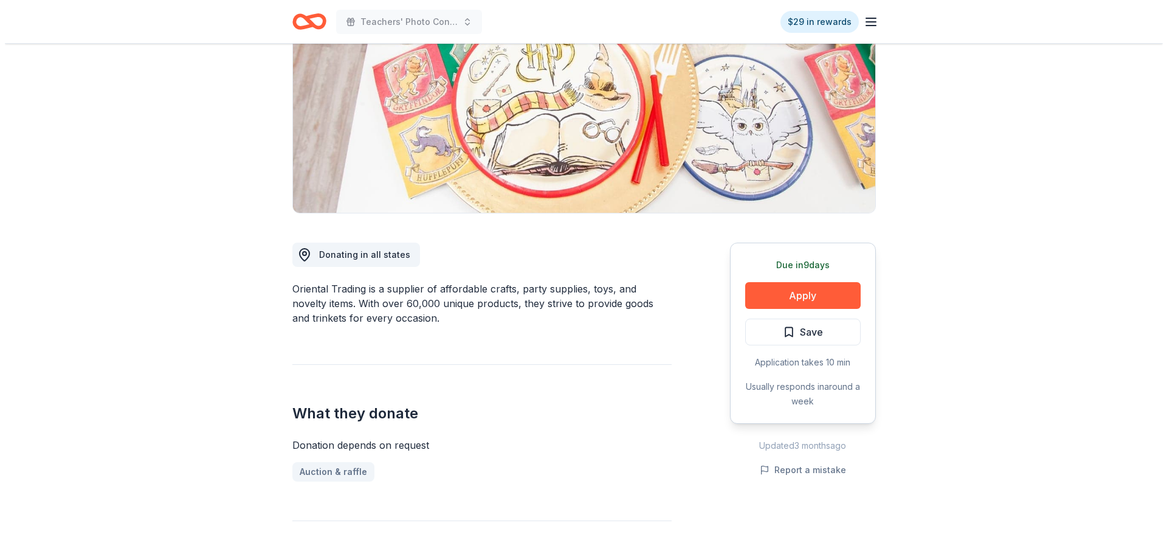
scroll to position [122, 0]
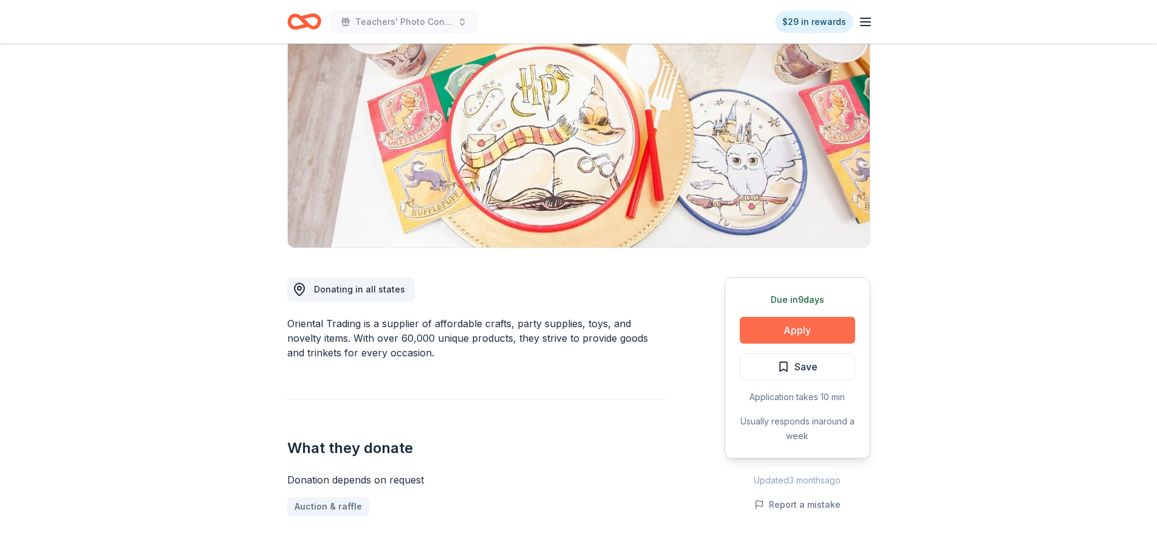
click at [769, 326] on button "Apply" at bounding box center [797, 330] width 115 height 27
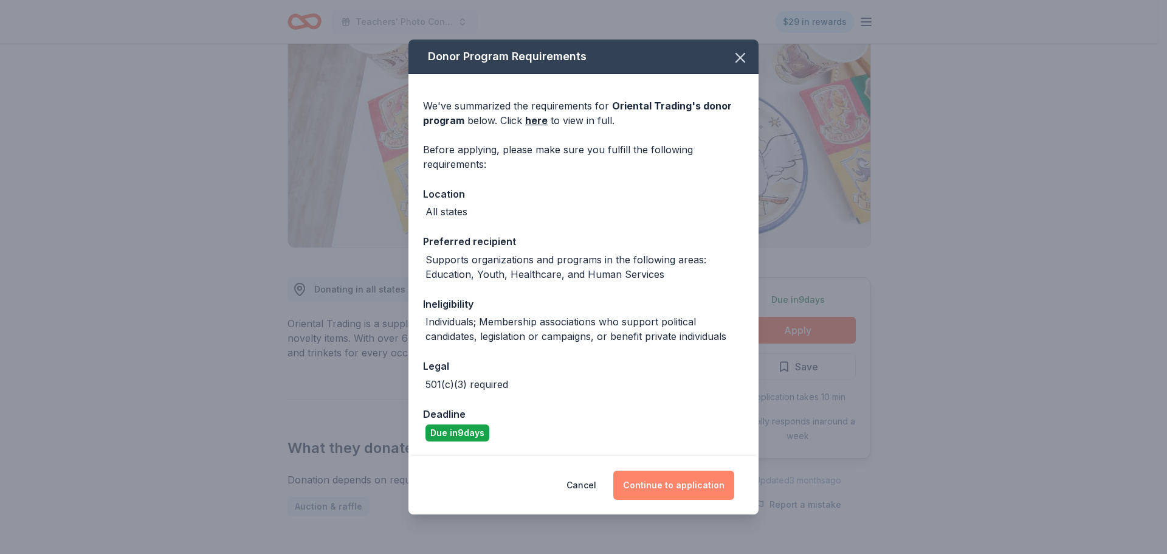
click at [667, 487] on button "Continue to application" at bounding box center [673, 484] width 121 height 29
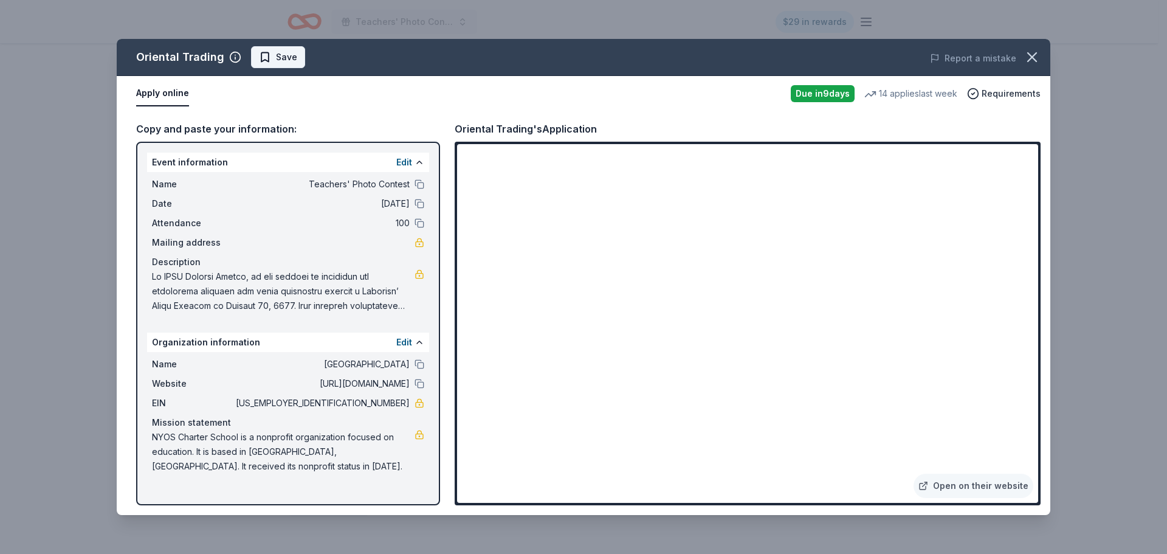
click at [269, 54] on span "Save" at bounding box center [278, 57] width 38 height 15
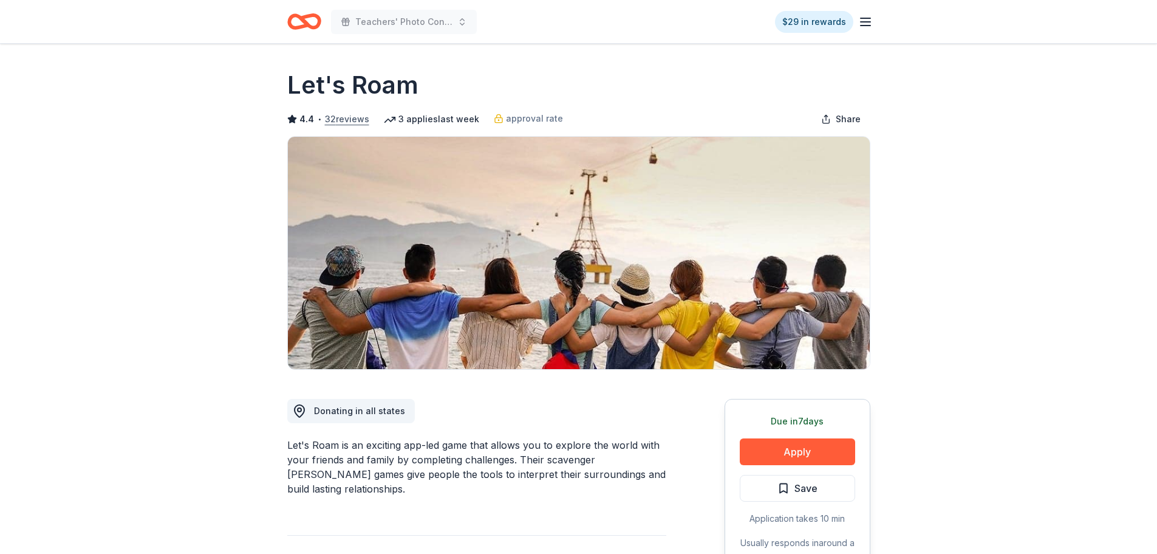
click at [357, 119] on button "32 reviews" at bounding box center [347, 119] width 44 height 15
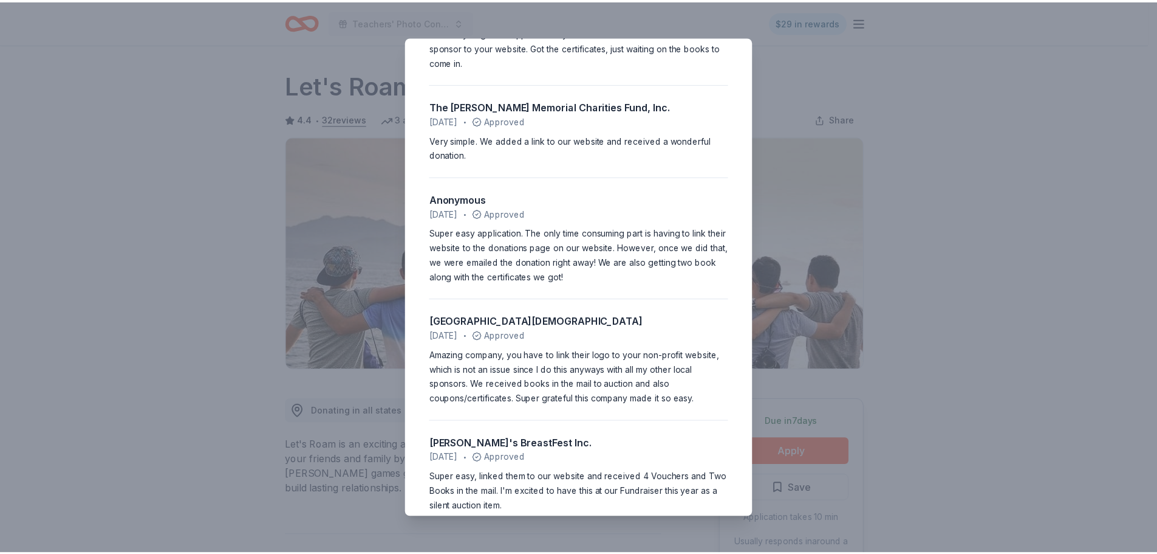
scroll to position [2127, 0]
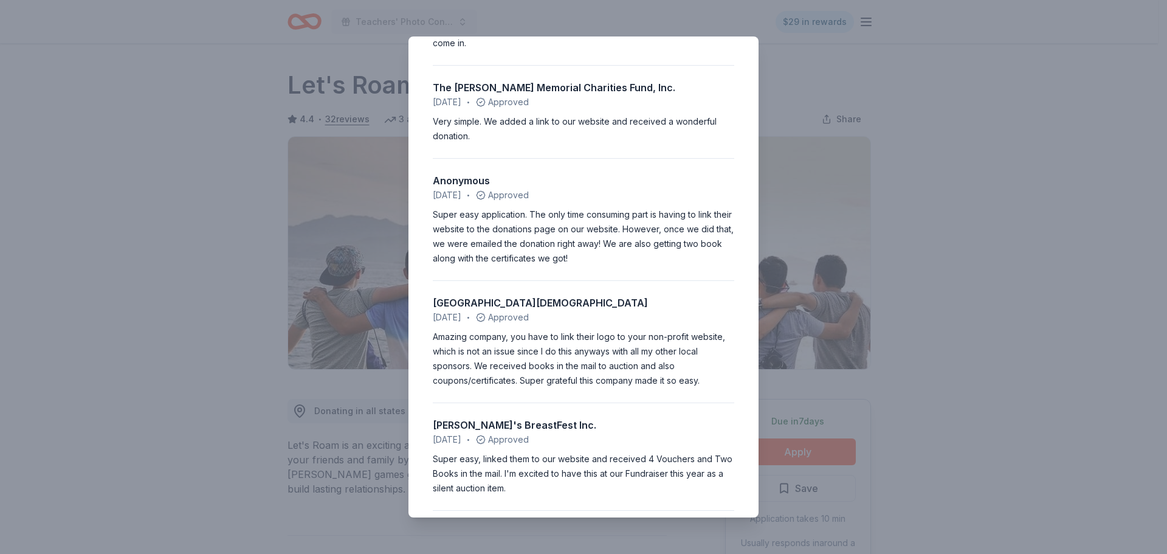
click at [261, 265] on div "4.4 • 32 reviews Community Cat Angels [DATE] • Approved Easy application. Quick…" at bounding box center [583, 277] width 1167 height 554
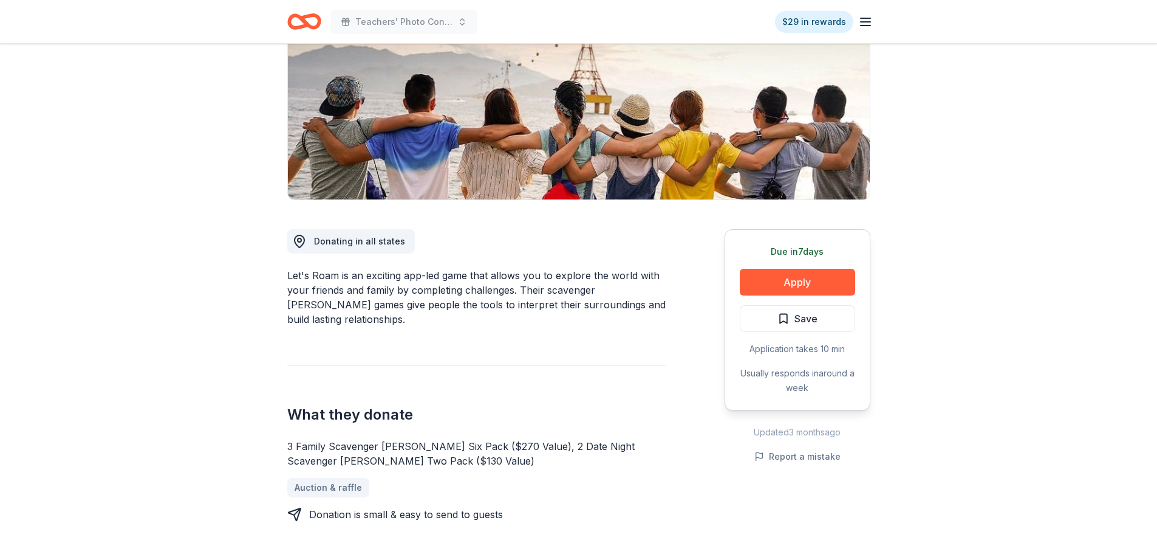
scroll to position [243, 0]
